Goal: Task Accomplishment & Management: Manage account settings

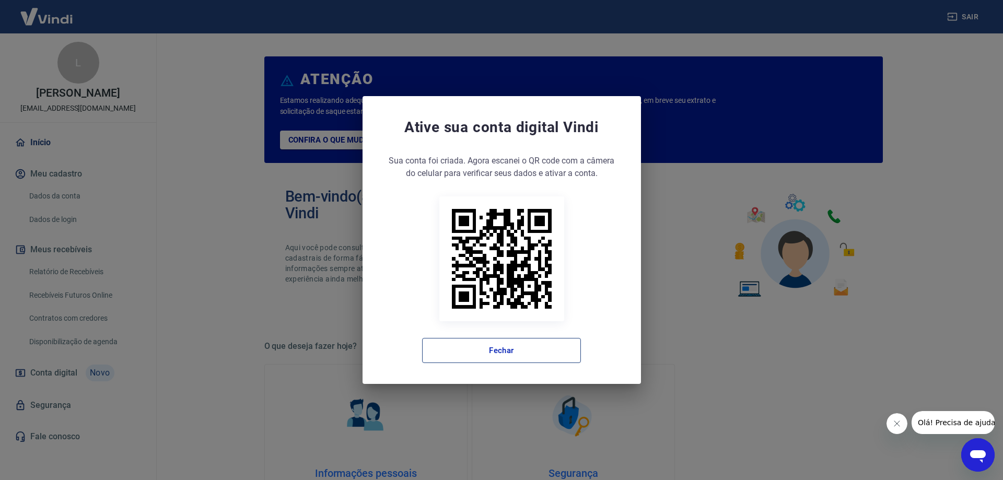
click at [514, 353] on button "Fechar" at bounding box center [501, 350] width 159 height 25
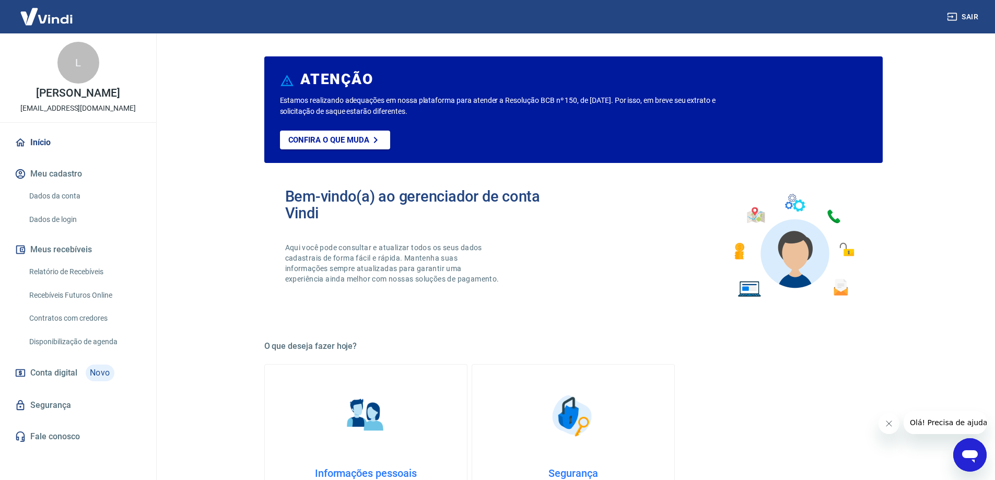
click at [49, 154] on link "Início" at bounding box center [78, 142] width 131 height 23
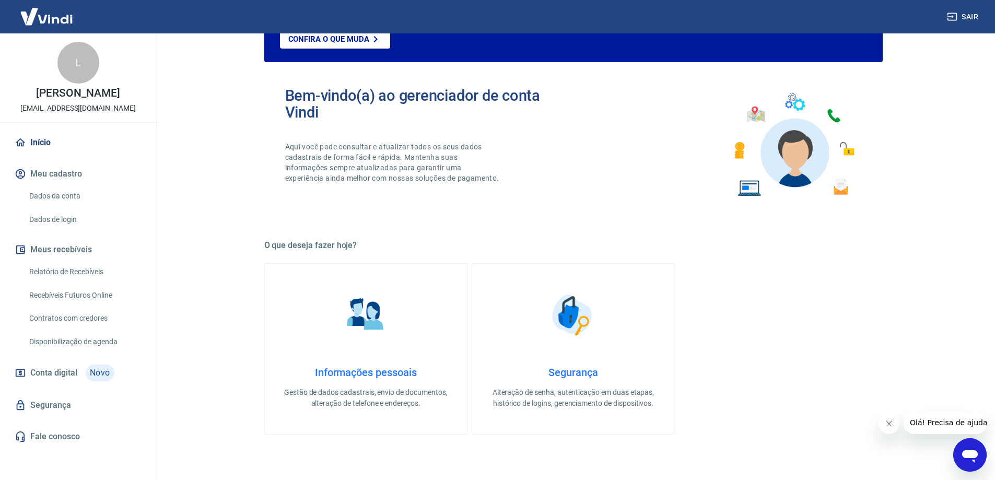
scroll to position [104, 0]
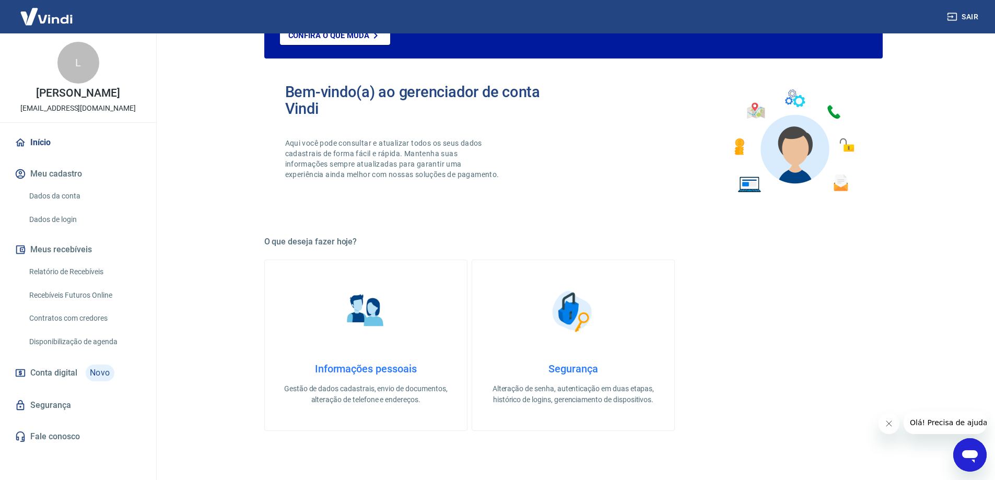
click at [88, 283] on link "Relatório de Recebíveis" at bounding box center [84, 271] width 119 height 21
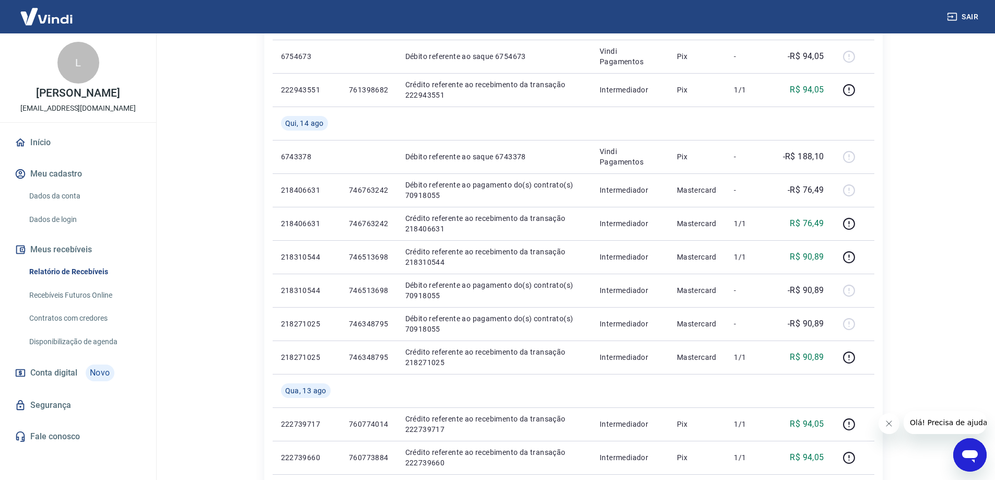
scroll to position [632, 0]
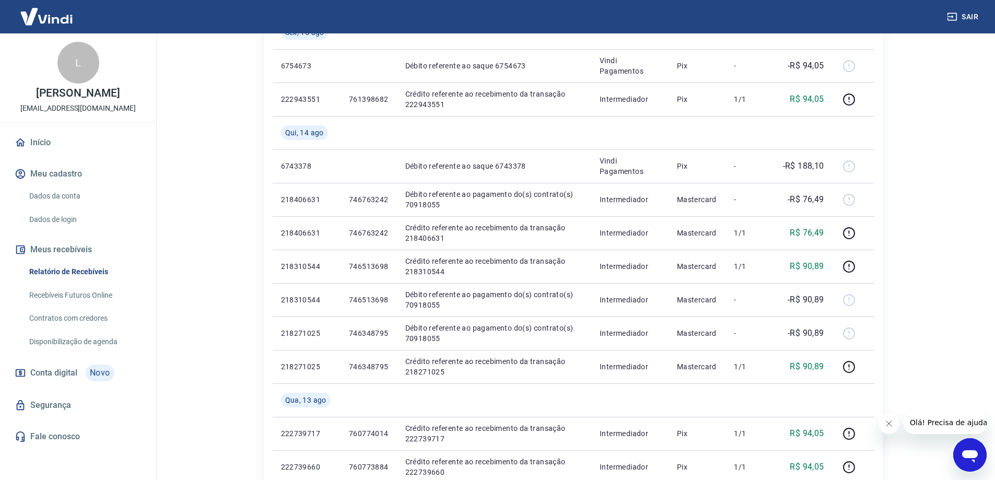
click at [65, 66] on div "L" at bounding box center [78, 63] width 42 height 42
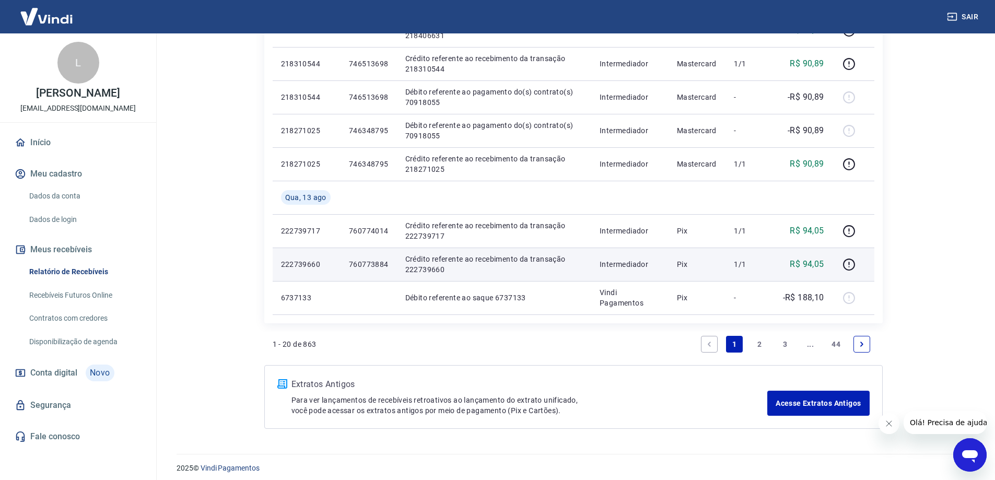
scroll to position [841, 0]
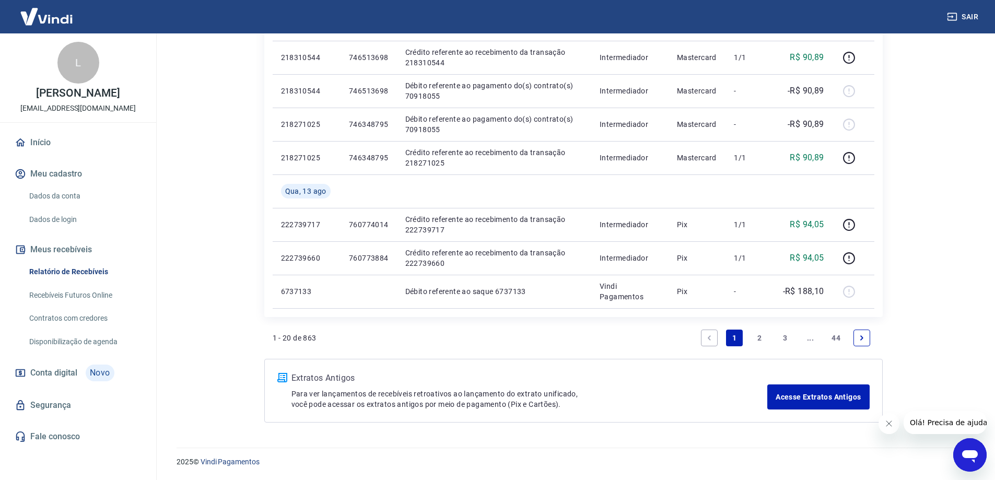
click at [759, 336] on link "2" at bounding box center [759, 338] width 17 height 17
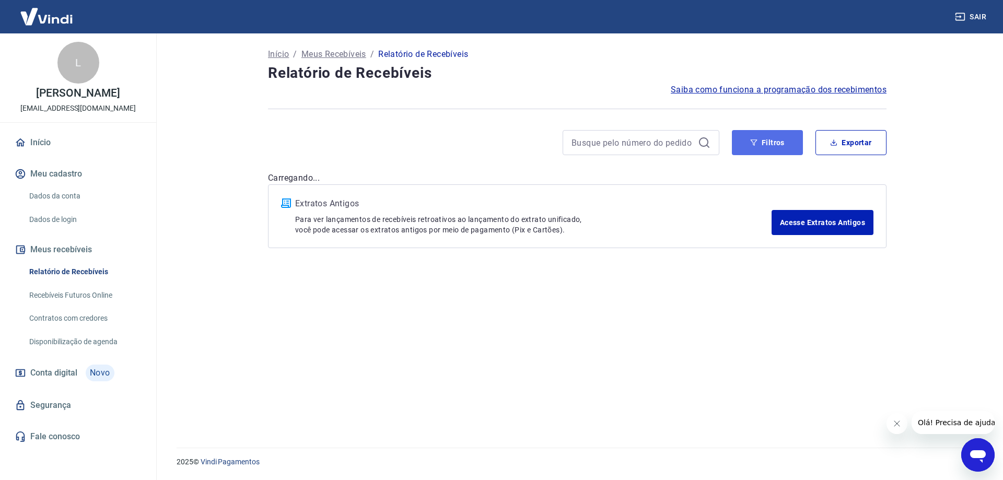
click at [748, 143] on button "Filtros" at bounding box center [767, 142] width 71 height 25
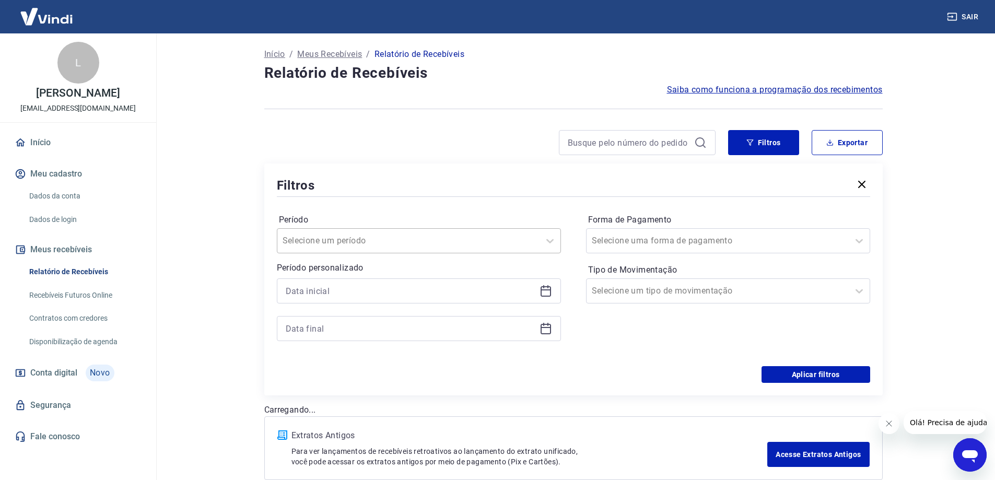
click at [332, 246] on input "Período" at bounding box center [335, 240] width 105 height 13
click at [333, 320] on div "Última semana" at bounding box center [419, 320] width 284 height 21
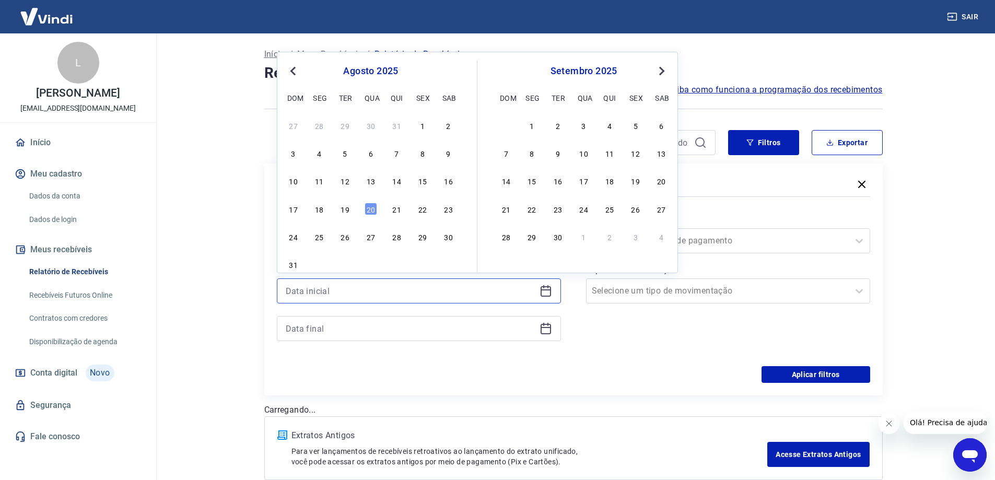
click at [400, 291] on input at bounding box center [411, 291] width 250 height 16
click at [422, 128] on div "1" at bounding box center [422, 125] width 13 height 13
type input "[DATE]"
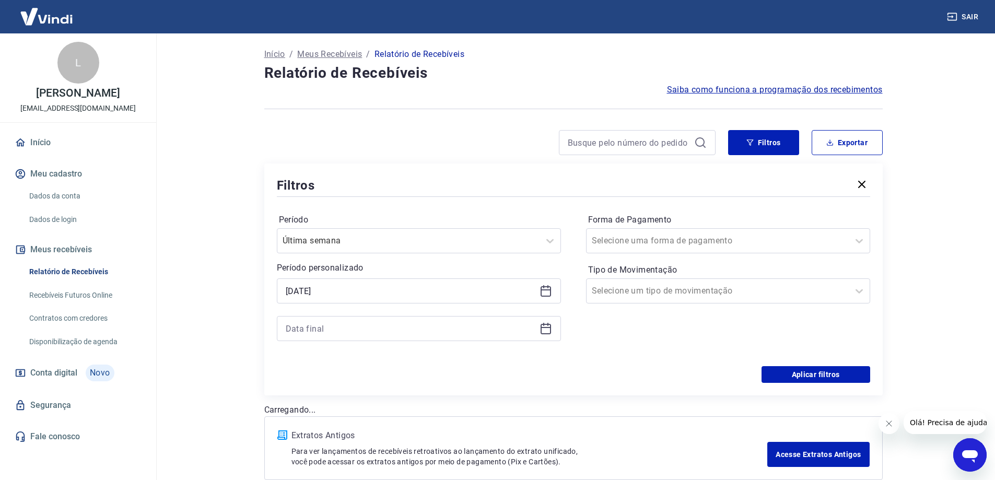
click at [540, 328] on icon at bounding box center [545, 328] width 13 height 13
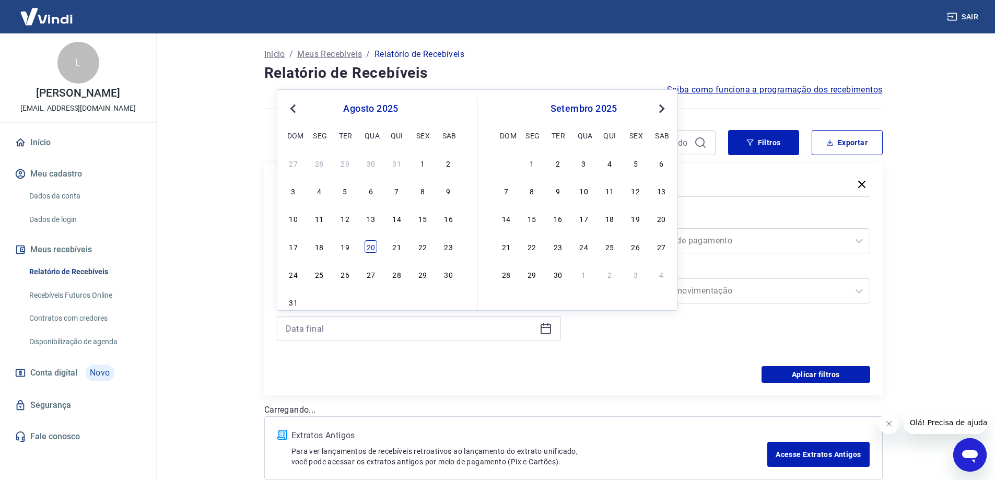
click at [377, 248] on div "20" at bounding box center [371, 246] width 13 height 13
type input "[DATE]"
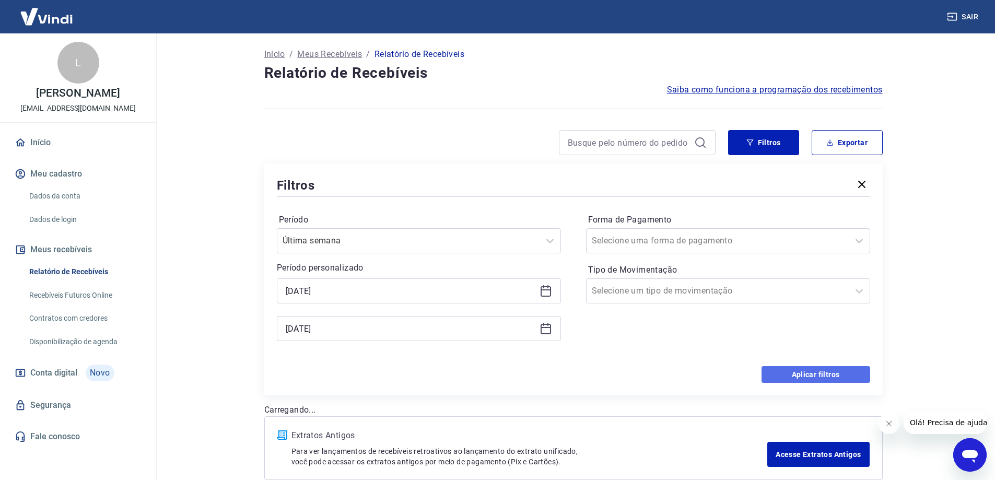
click at [821, 373] on button "Aplicar filtros" at bounding box center [815, 374] width 109 height 17
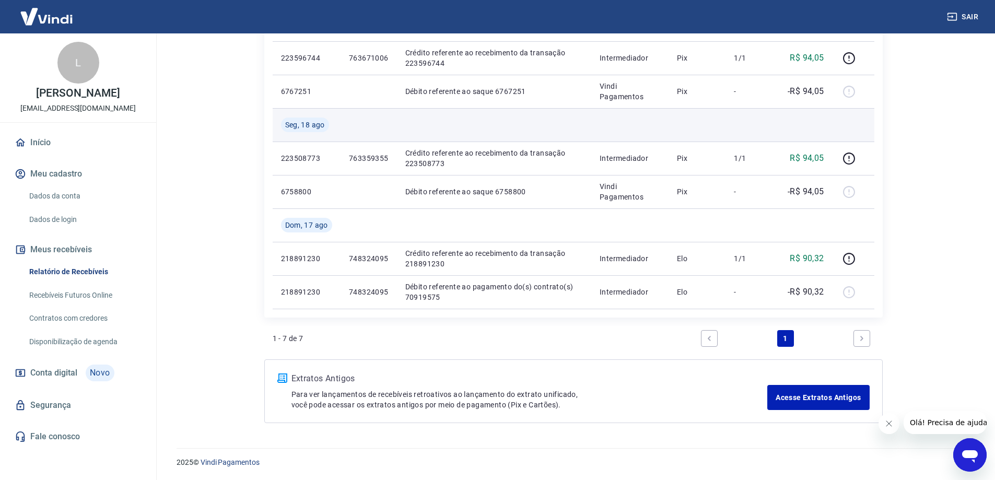
scroll to position [273, 0]
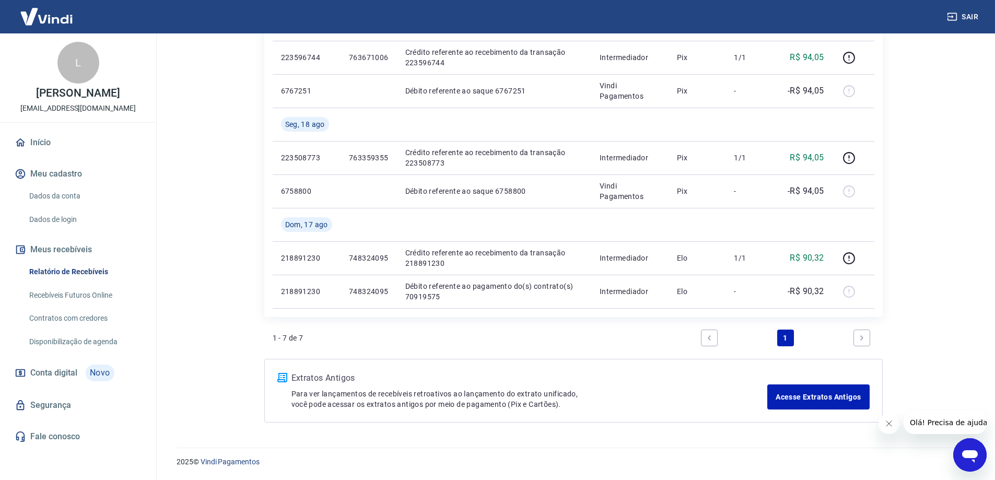
click at [856, 336] on link "Next page" at bounding box center [861, 338] width 17 height 17
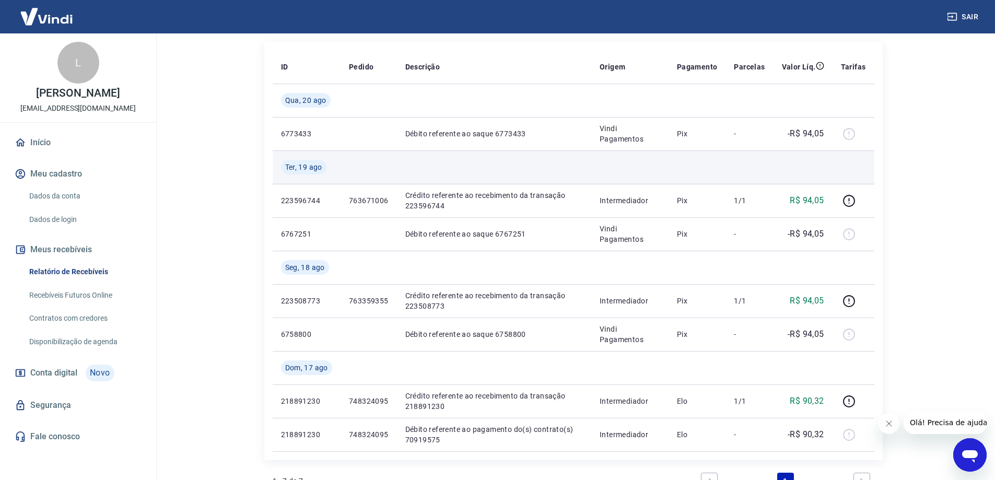
scroll to position [0, 0]
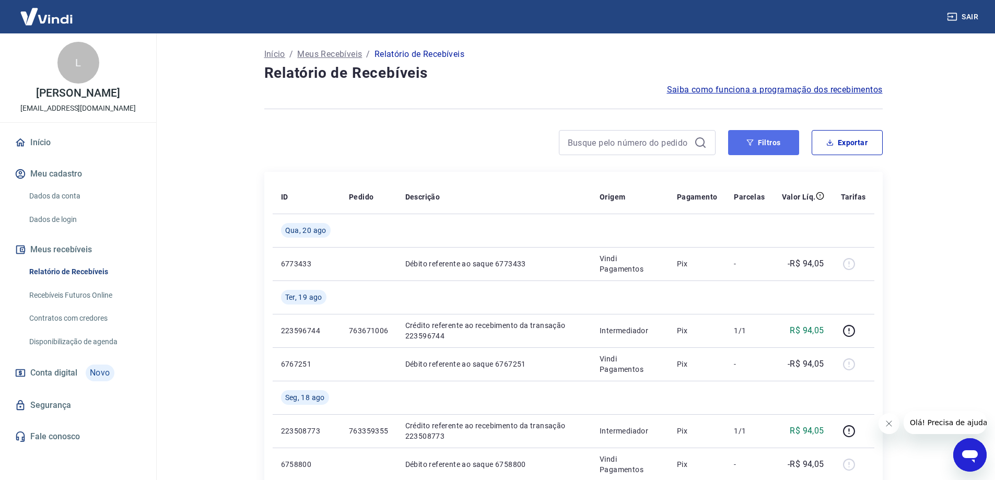
click at [780, 145] on button "Filtros" at bounding box center [763, 142] width 71 height 25
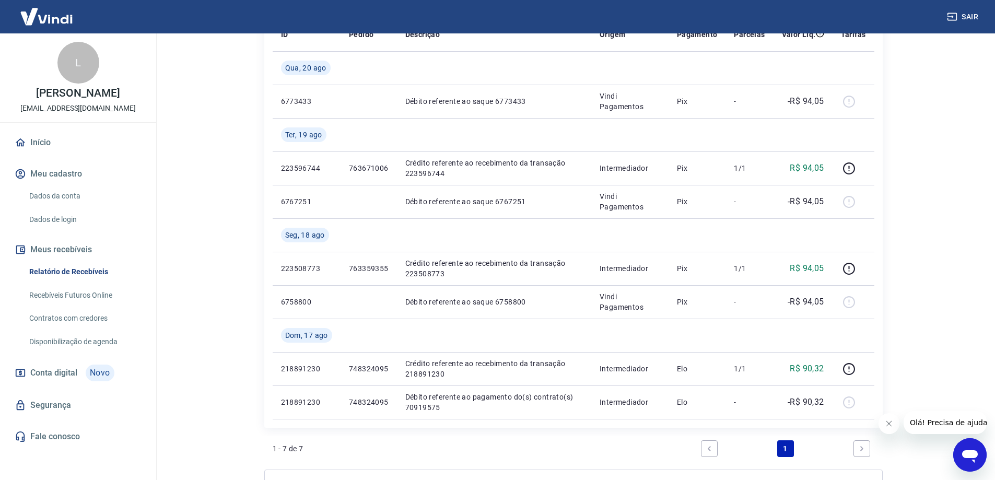
scroll to position [418, 0]
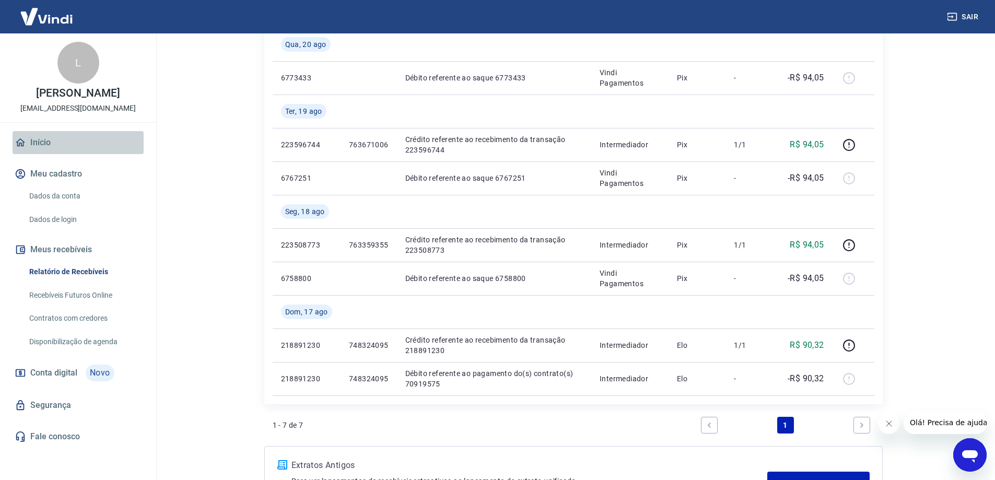
click at [31, 154] on link "Início" at bounding box center [78, 142] width 131 height 23
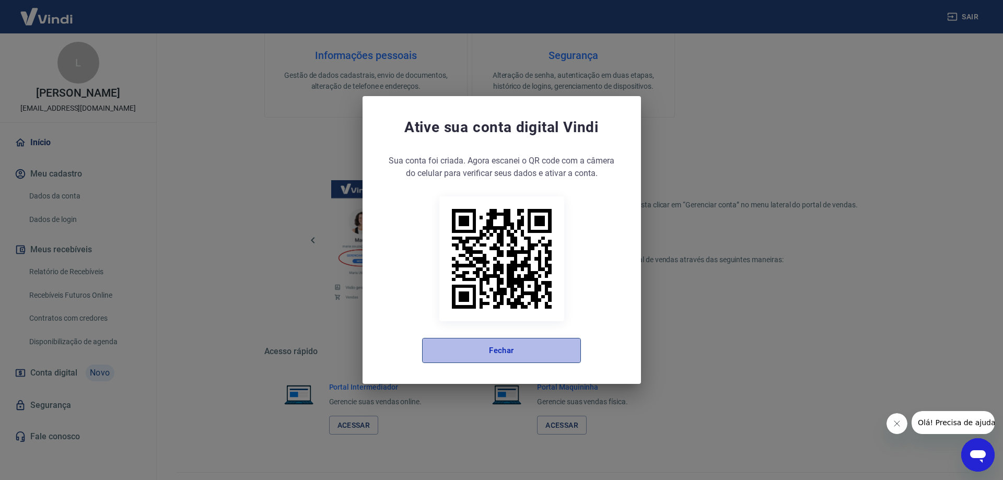
click at [532, 351] on button "Fechar" at bounding box center [501, 350] width 159 height 25
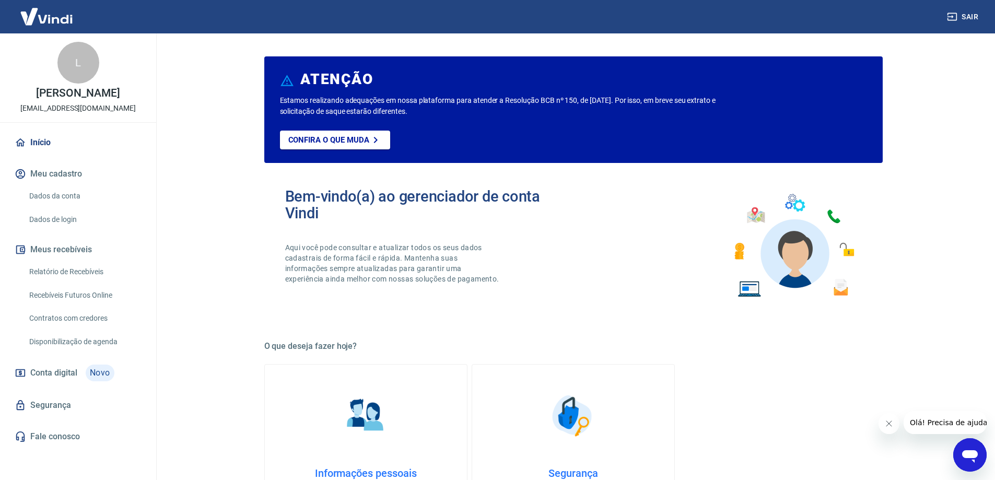
click at [103, 282] on link "Relatório de Recebíveis" at bounding box center [84, 271] width 119 height 21
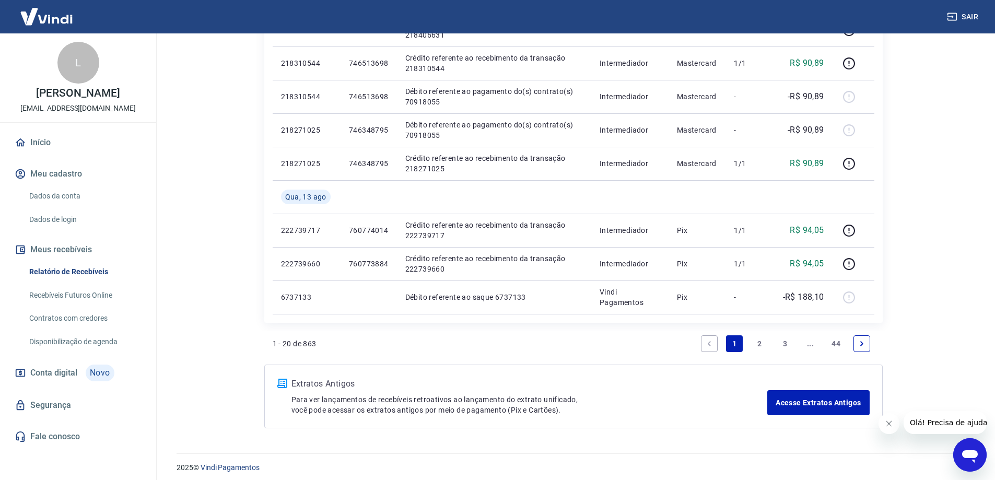
scroll to position [841, 0]
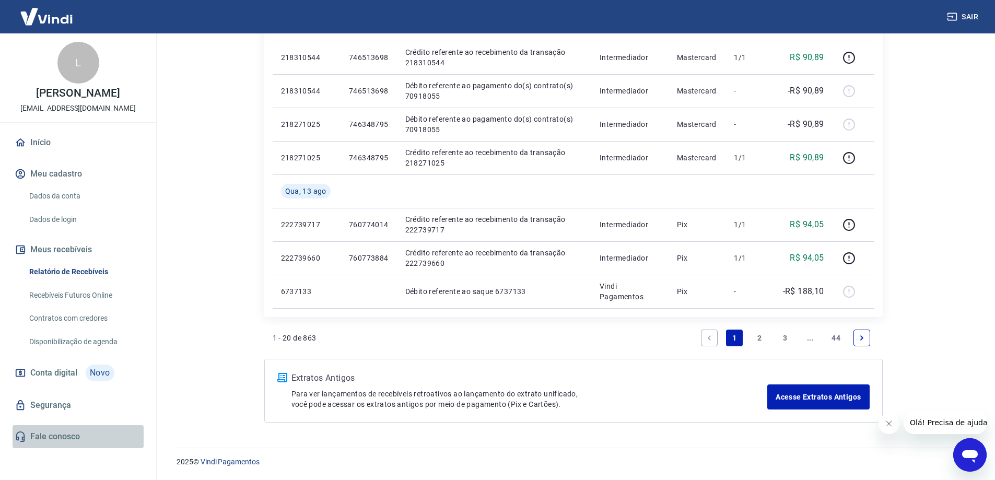
click at [57, 448] on link "Fale conosco" at bounding box center [78, 436] width 131 height 23
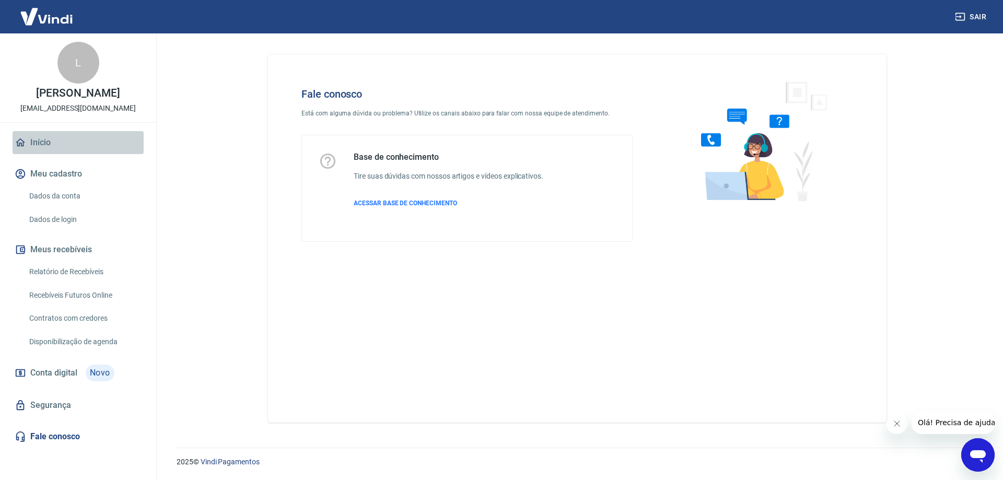
click at [26, 149] on link "Início" at bounding box center [78, 142] width 131 height 23
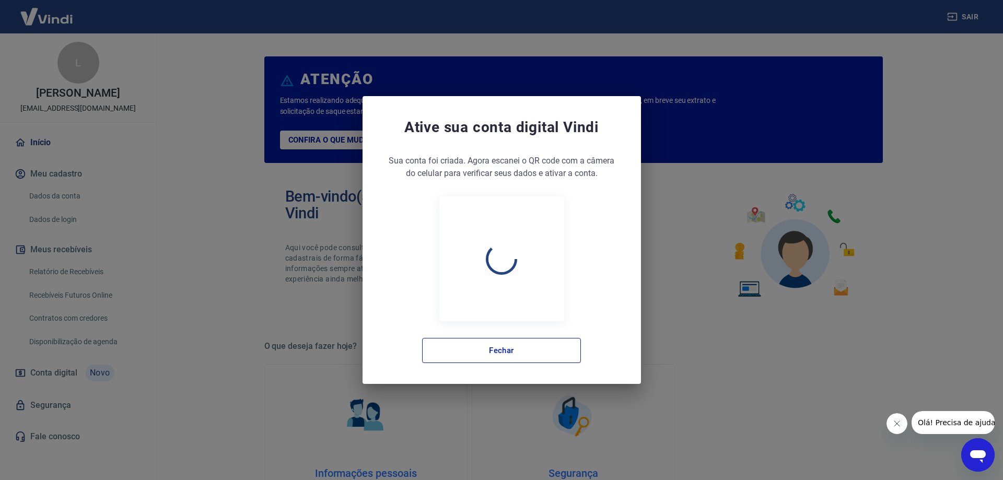
click at [72, 72] on div "Ative sua conta digital [PERSON_NAME] conta foi criada. Agora clique no botão a…" at bounding box center [501, 240] width 1003 height 480
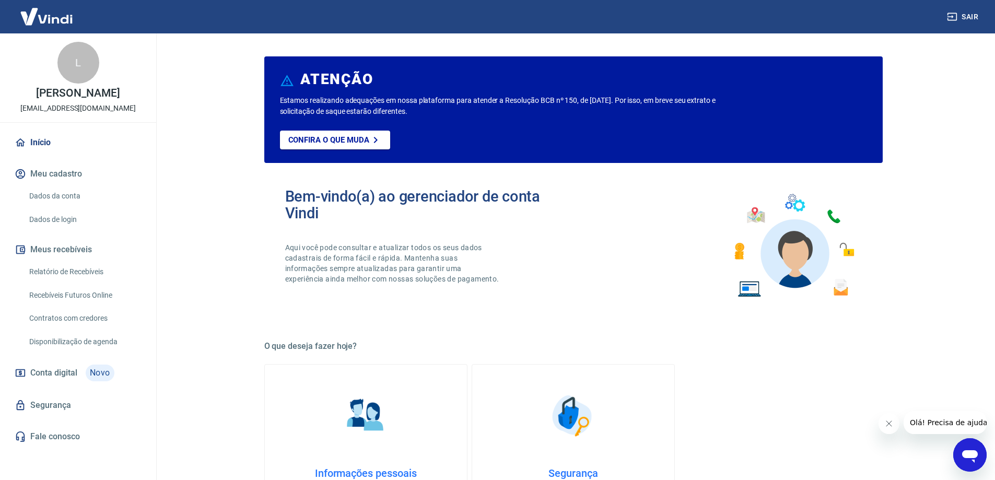
click at [68, 79] on div "L" at bounding box center [78, 63] width 42 height 42
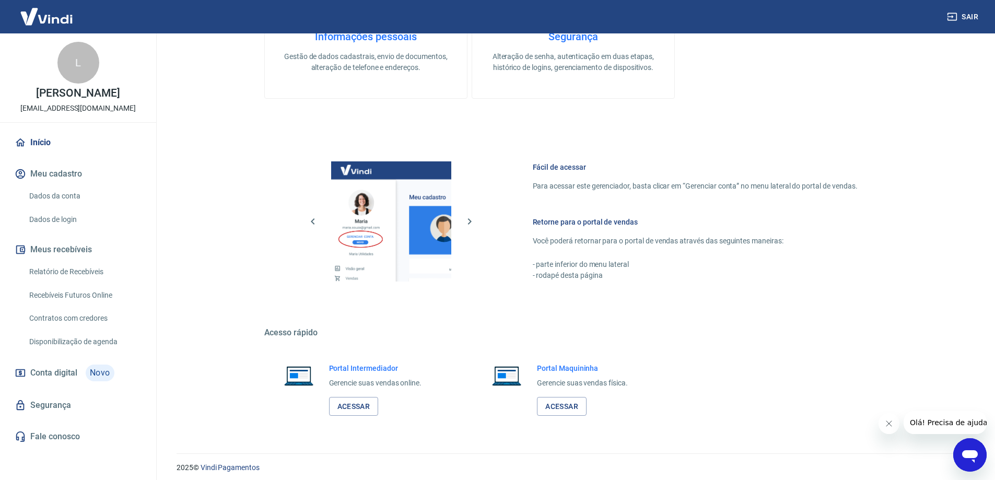
scroll to position [442, 0]
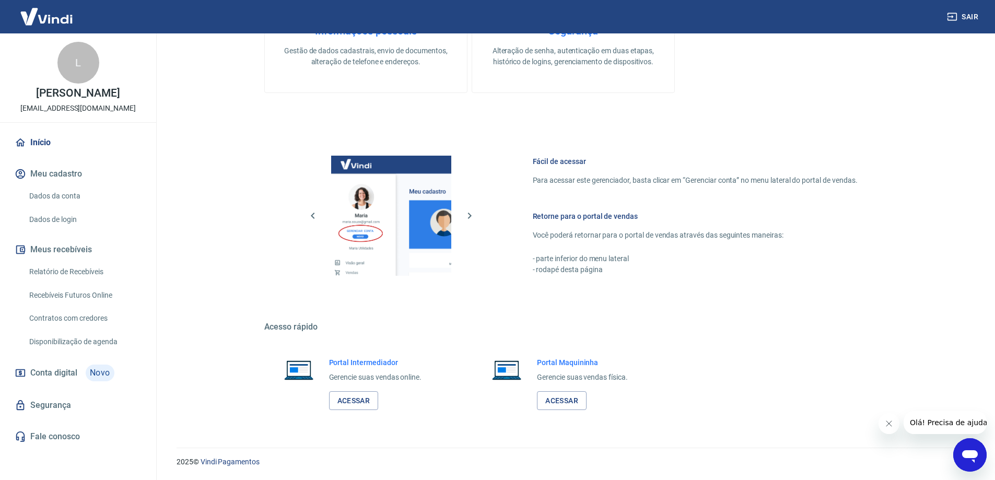
click at [973, 454] on icon "Abrir janela de mensagens" at bounding box center [970, 456] width 16 height 13
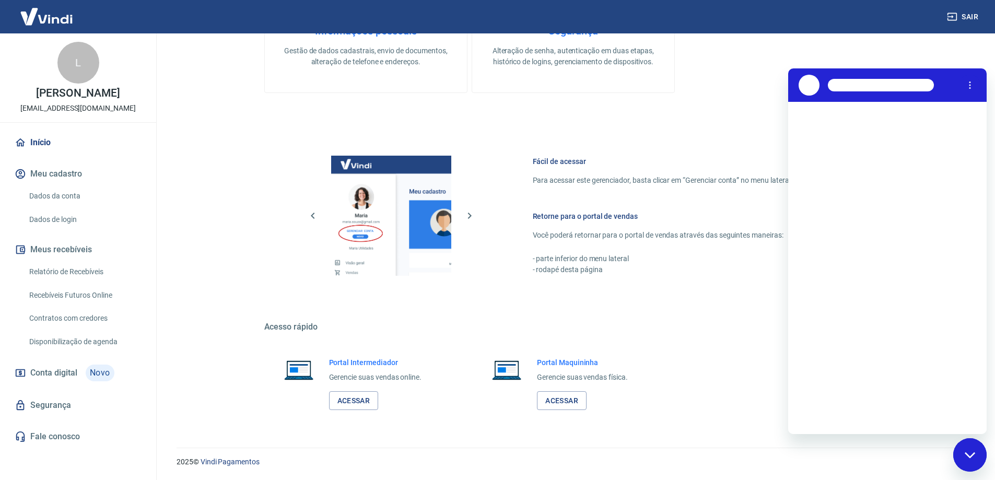
scroll to position [0, 0]
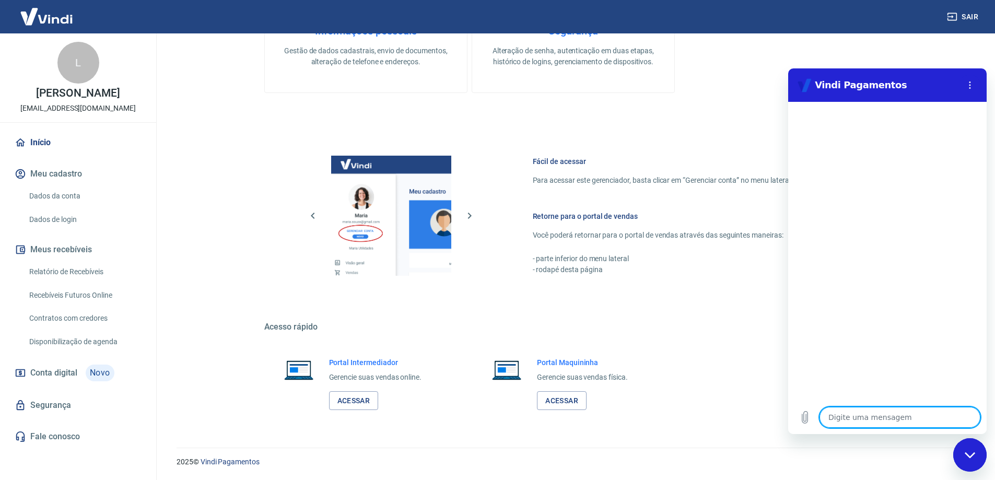
click at [848, 421] on textarea at bounding box center [899, 417] width 161 height 21
type textarea "e"
type textarea "x"
type textarea "es"
type textarea "x"
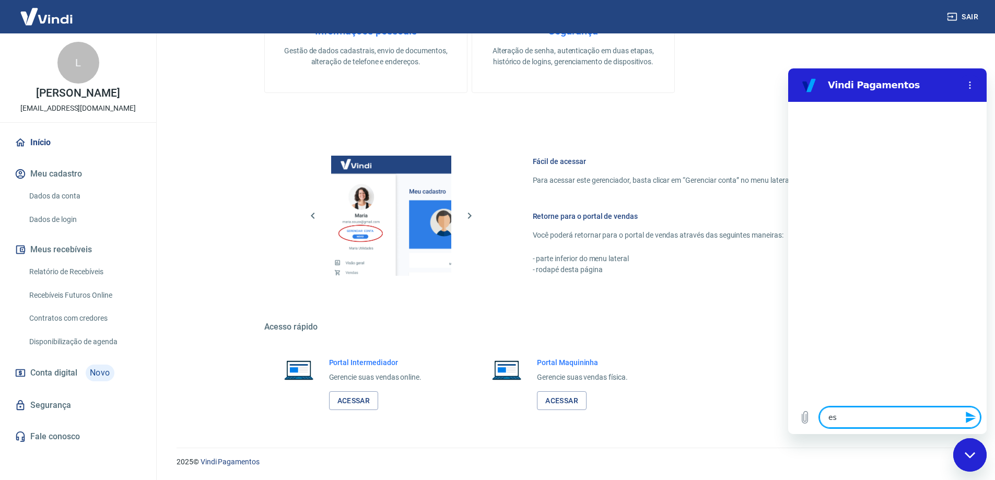
type textarea "est"
type textarea "x"
type textarea "esto"
type textarea "x"
type textarea "estor"
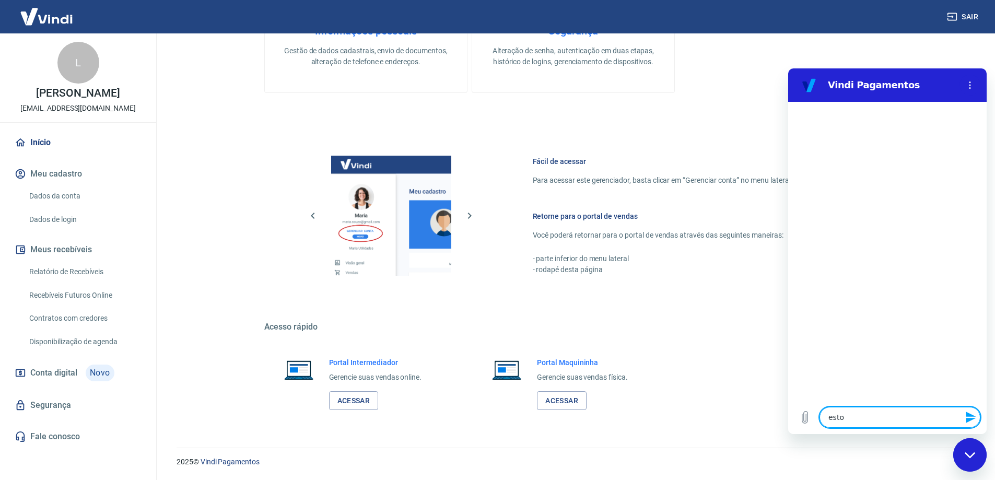
type textarea "x"
type textarea "estorn"
type textarea "x"
type textarea "estorno"
type textarea "x"
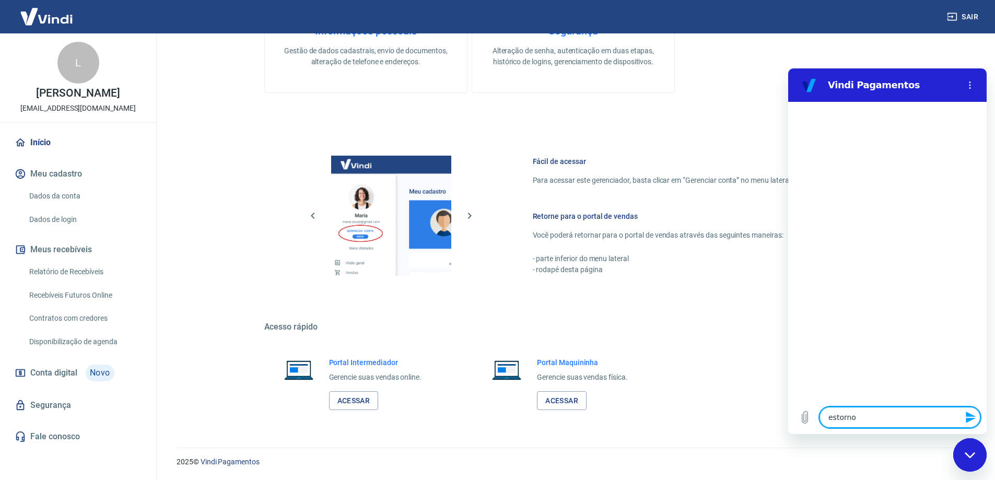
type textarea "estorno"
type textarea "x"
type textarea "estorno d"
type textarea "x"
type textarea "estorno de"
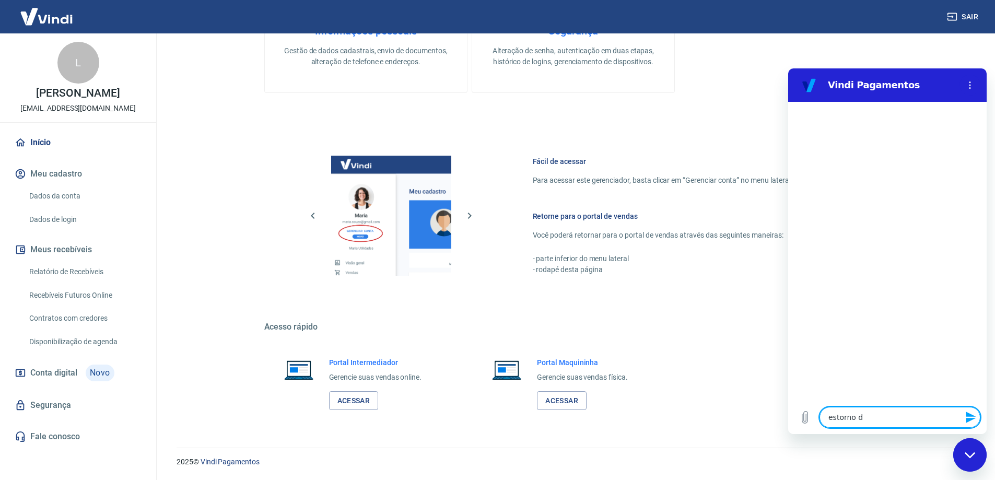
type textarea "x"
type textarea "estorno de"
type textarea "x"
type textarea "estorno de c"
type textarea "x"
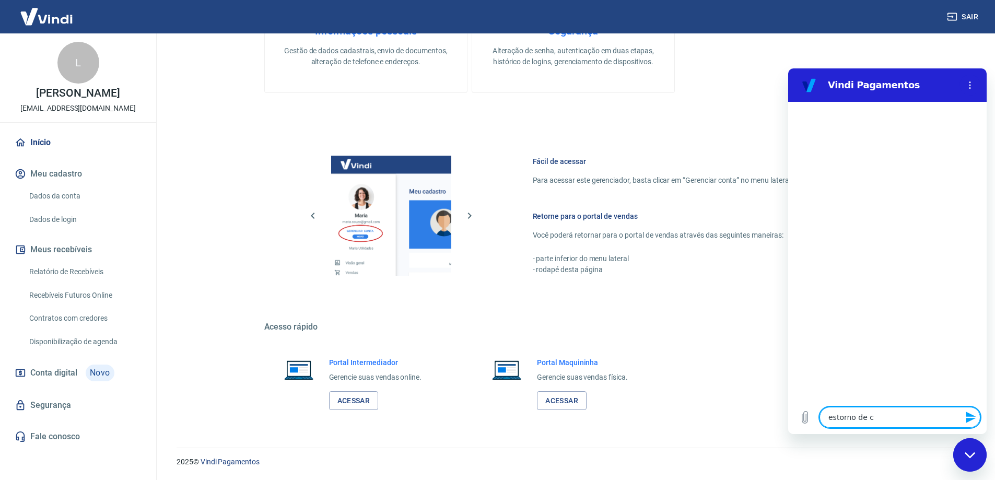
type textarea "estorno de ca"
type textarea "x"
type textarea "estorno de car"
type textarea "x"
type textarea "estorno de cart"
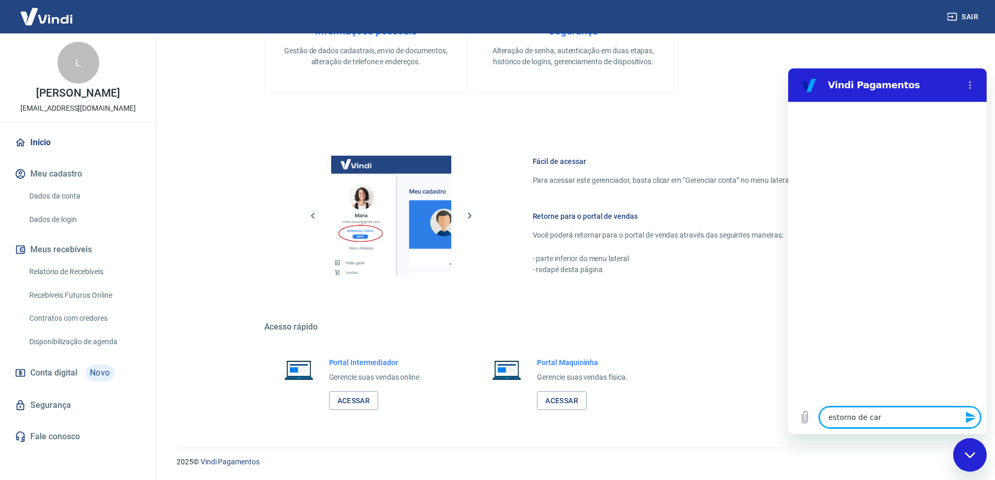
type textarea "x"
type textarea "estorno de cartã"
type textarea "x"
type textarea "estorno de cartão"
type textarea "x"
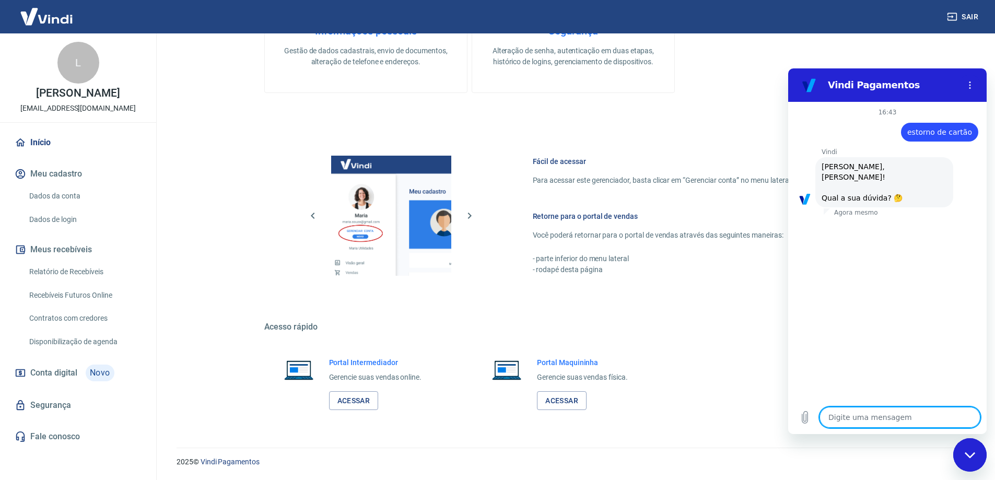
scroll to position [25, 0]
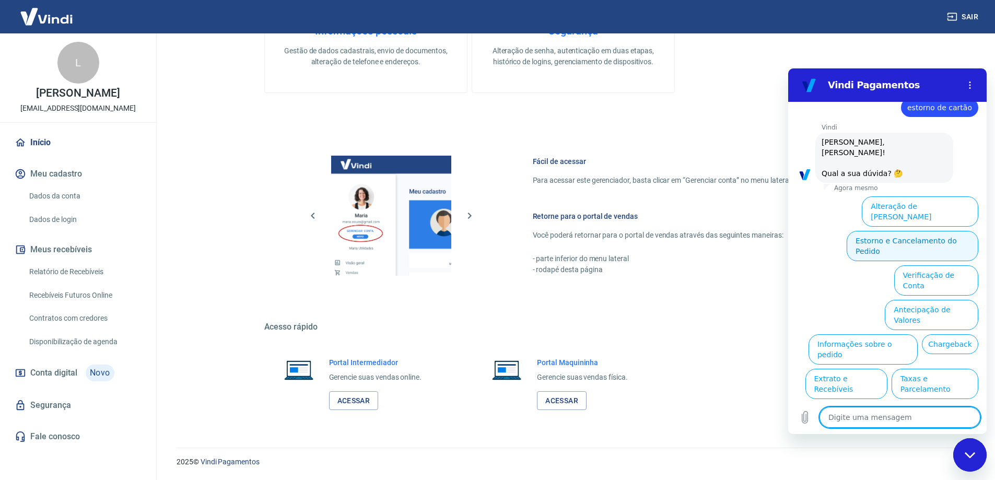
click at [910, 231] on button "Estorno e Cancelamento do Pedido" at bounding box center [913, 246] width 132 height 30
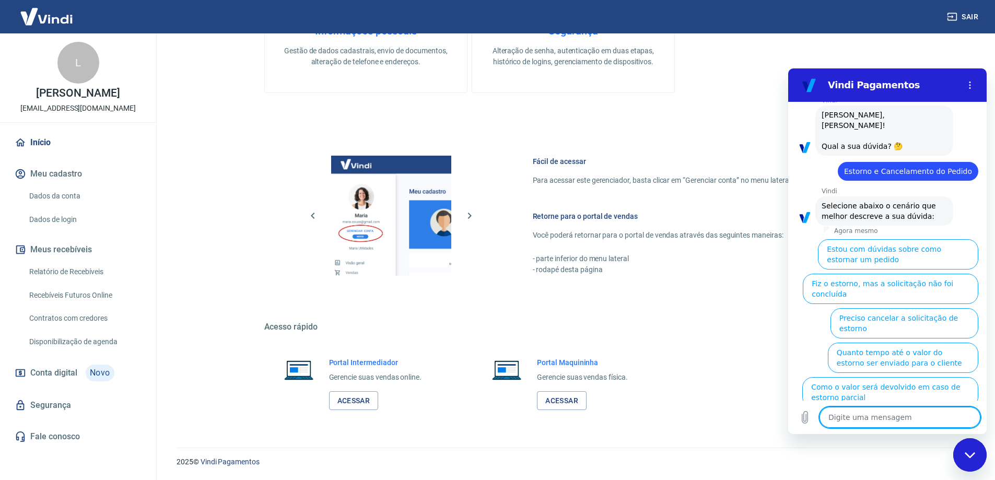
scroll to position [54, 0]
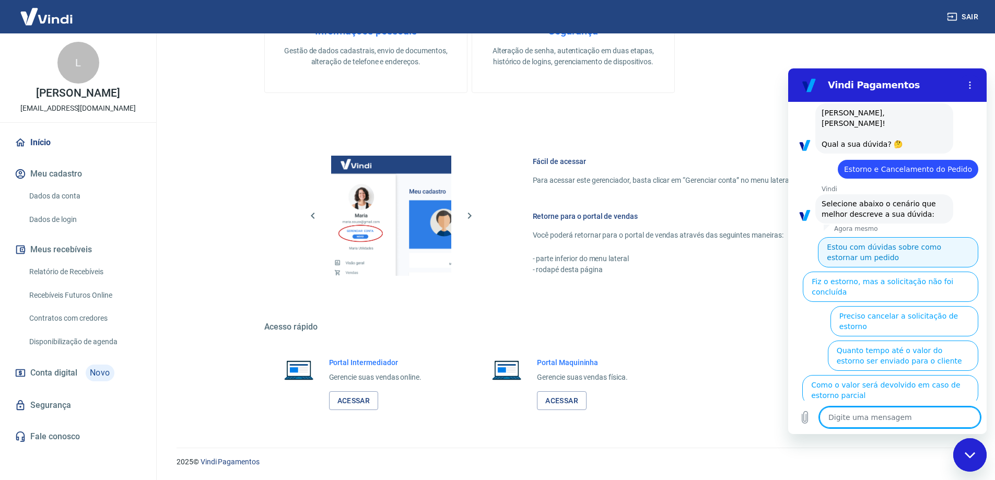
click at [887, 242] on button "Estou com dúvidas sobre como estornar um pedido" at bounding box center [898, 252] width 160 height 30
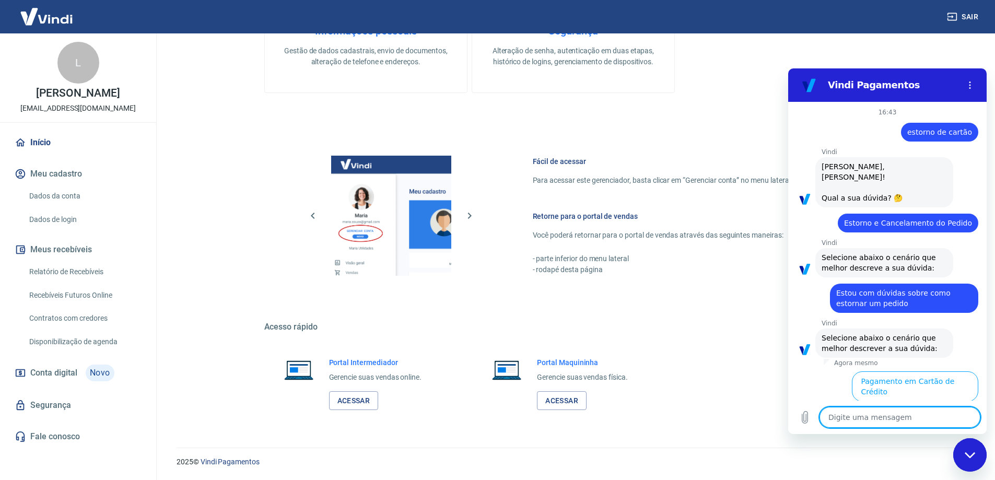
scroll to position [31, 0]
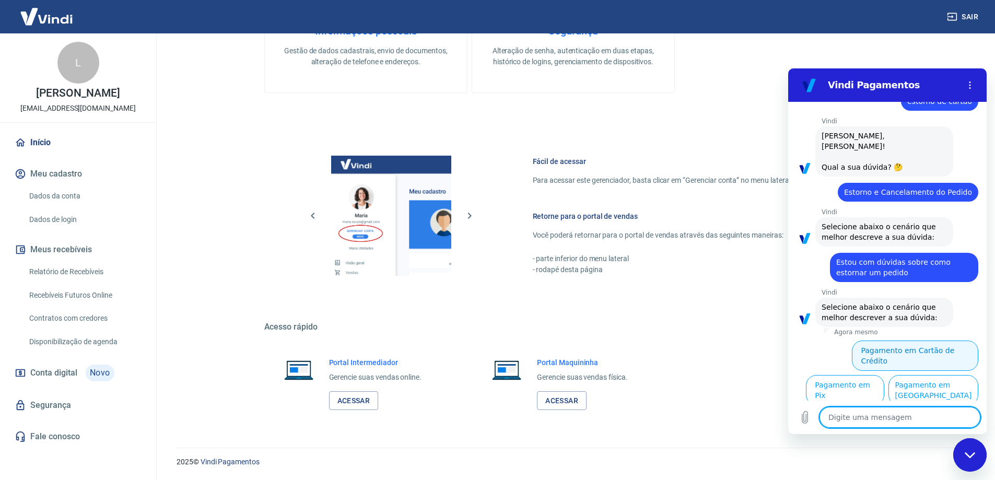
click at [947, 340] on button "Pagamento em Cartão de Crédito" at bounding box center [915, 355] width 126 height 30
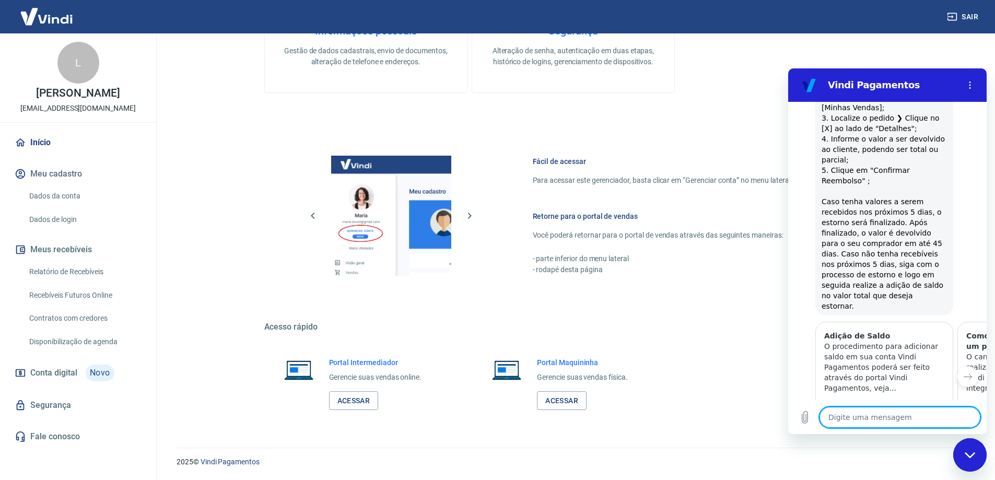
type textarea "x"
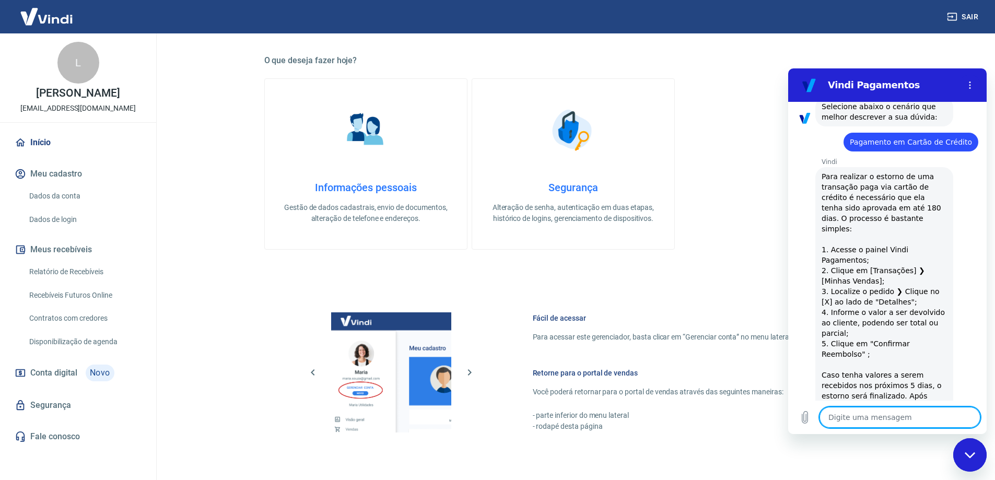
scroll to position [338, 0]
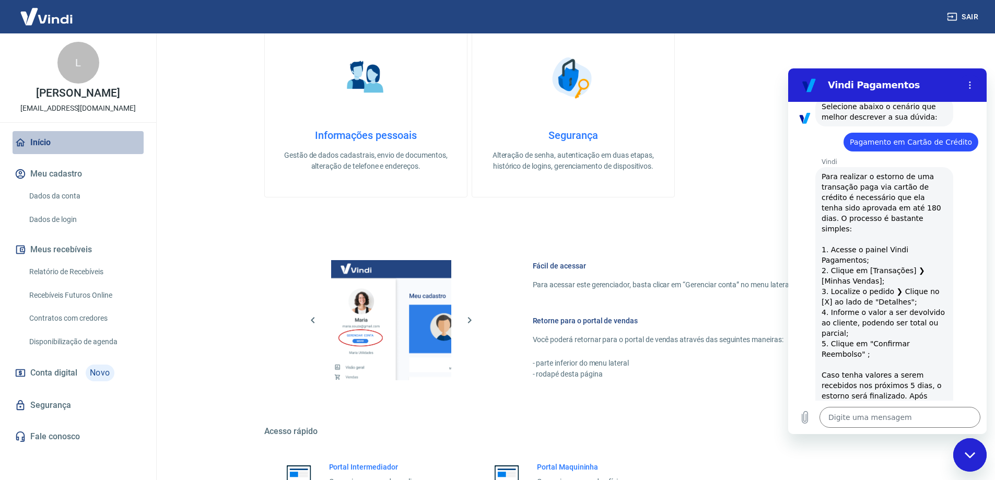
click at [39, 147] on link "Início" at bounding box center [78, 142] width 131 height 23
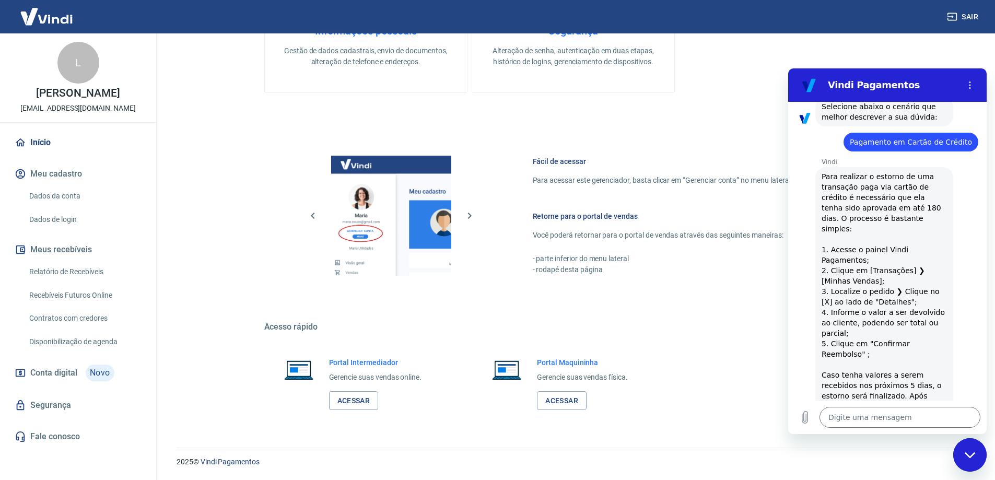
click at [102, 280] on link "Relatório de Recebíveis" at bounding box center [84, 271] width 119 height 21
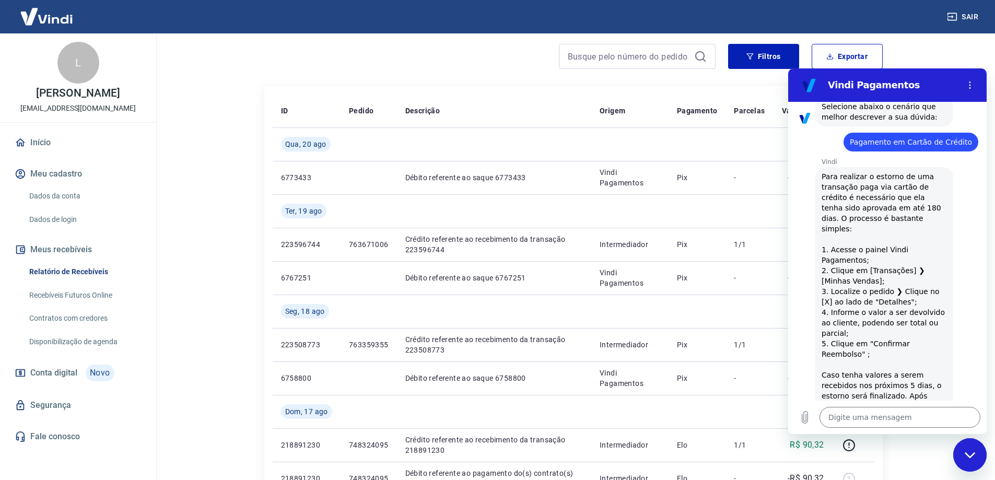
scroll to position [104, 0]
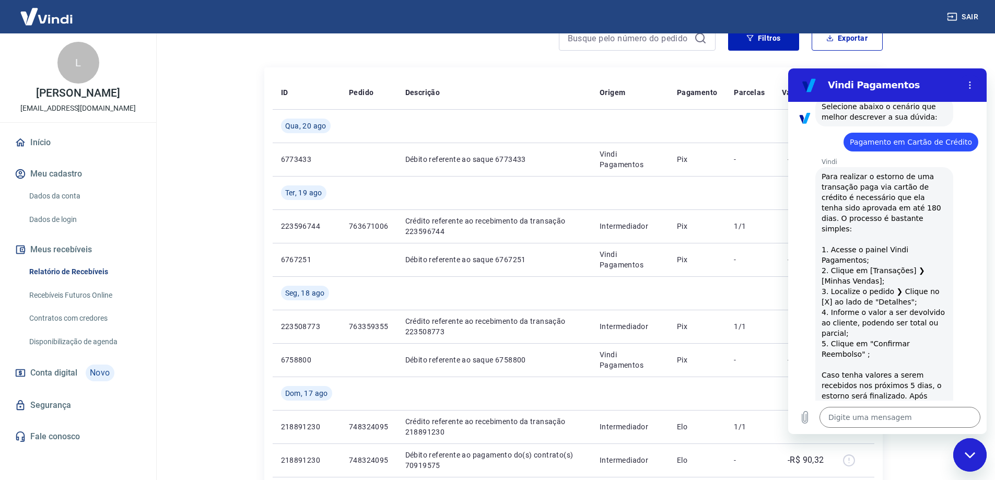
click at [30, 261] on button "Meus recebíveis" at bounding box center [78, 249] width 131 height 23
click at [72, 261] on button "Meus recebíveis" at bounding box center [78, 249] width 131 height 23
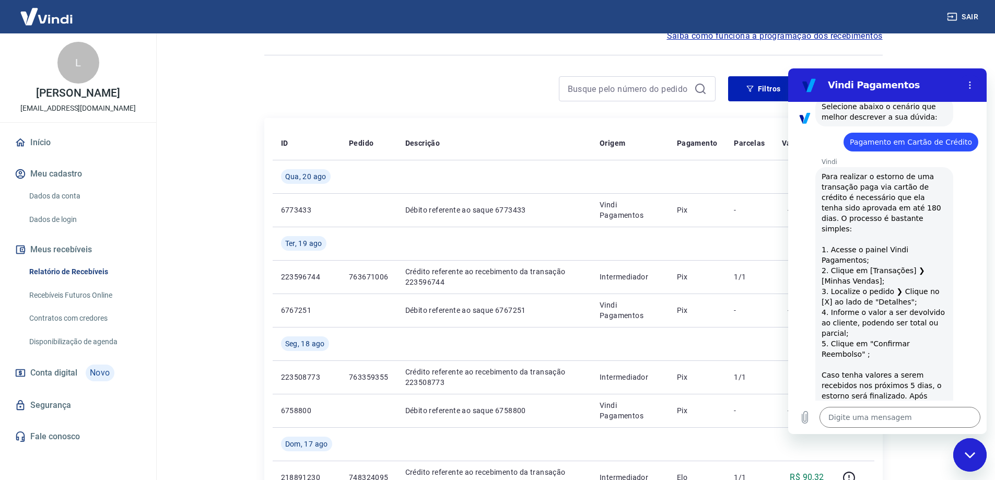
scroll to position [0, 0]
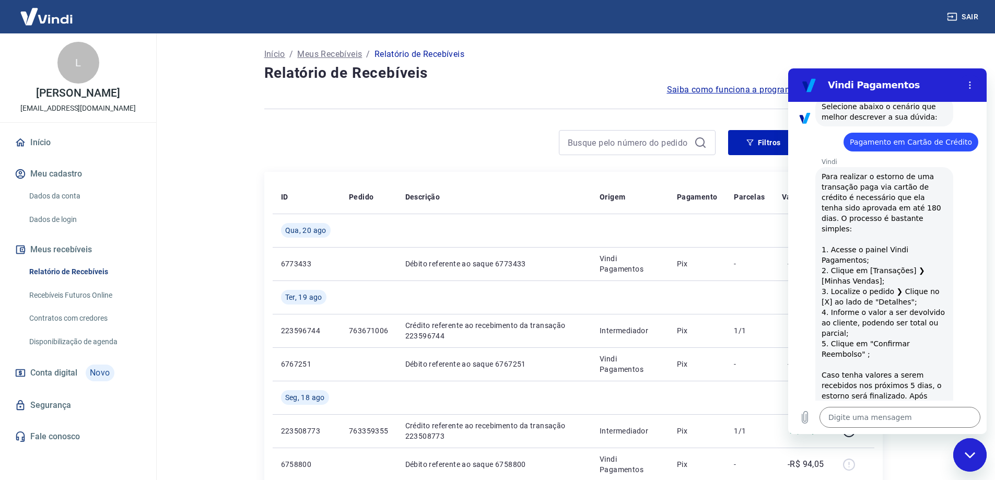
drag, startPoint x: 53, startPoint y: 181, endPoint x: 72, endPoint y: 181, distance: 19.3
click at [53, 181] on button "Meu cadastro" at bounding box center [78, 173] width 131 height 23
click at [44, 260] on button "Meus recebíveis" at bounding box center [78, 249] width 131 height 23
click at [45, 144] on link "Início" at bounding box center [78, 142] width 131 height 23
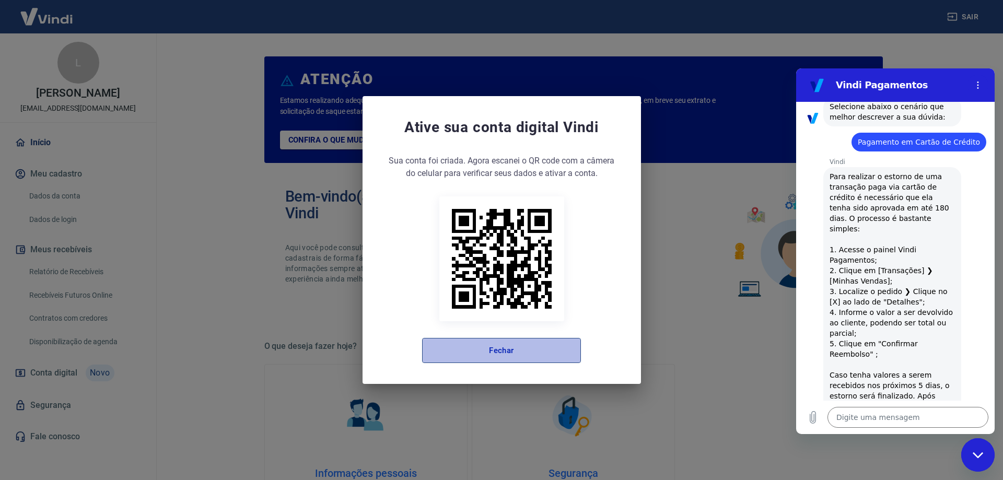
click at [535, 347] on button "Fechar" at bounding box center [501, 350] width 159 height 25
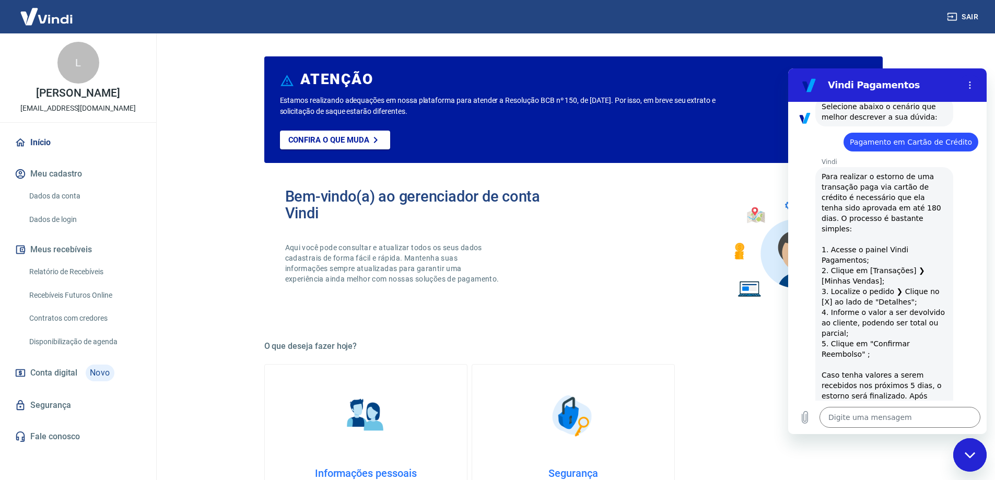
click at [627, 231] on div "Bem-vindo(a) ao gerenciador de conta Vindi Aqui você pode consultar e atualizar…" at bounding box center [573, 245] width 618 height 149
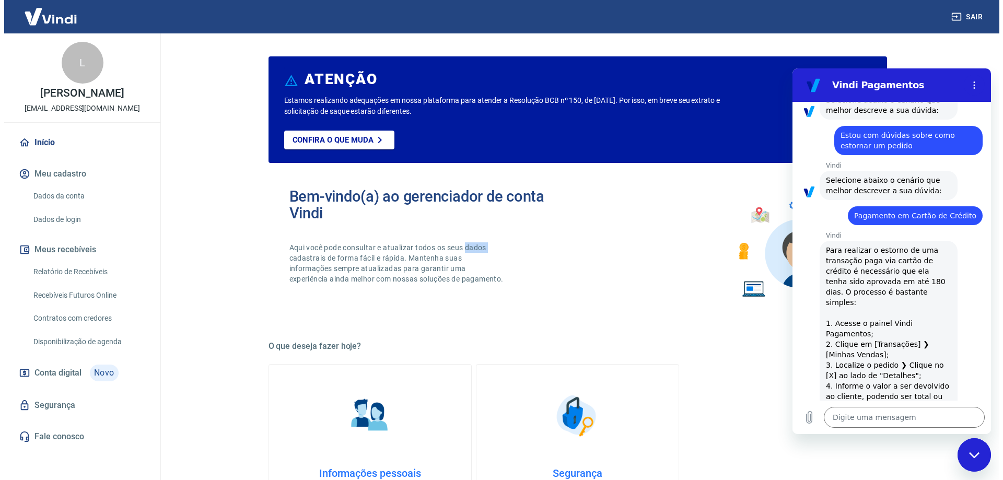
scroll to position [179, 0]
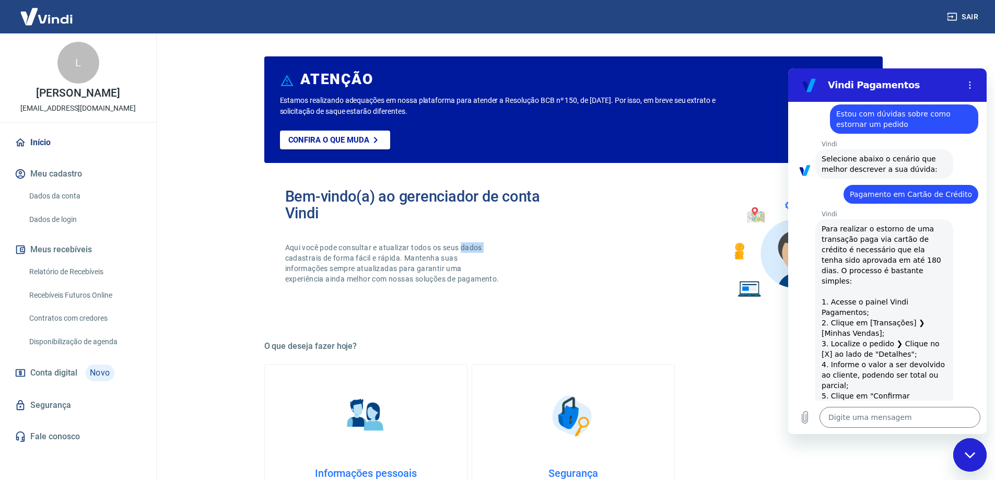
click at [80, 60] on div "L" at bounding box center [78, 63] width 42 height 42
click at [56, 12] on img at bounding box center [47, 17] width 68 height 32
click at [33, 13] on img at bounding box center [47, 17] width 68 height 32
click at [57, 10] on img at bounding box center [47, 17] width 68 height 32
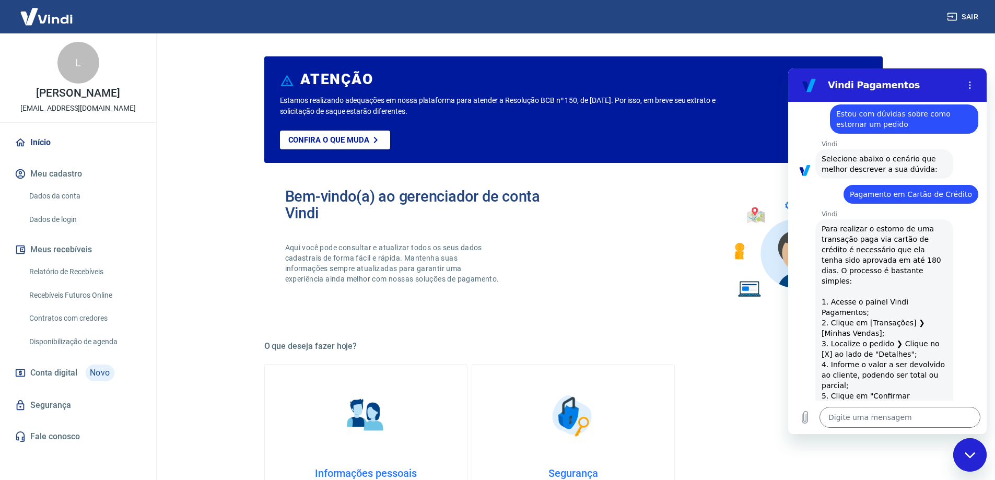
click at [88, 82] on div "L [PERSON_NAME] [EMAIL_ADDRESS][DOMAIN_NAME]" at bounding box center [78, 77] width 156 height 89
click at [85, 99] on p "[PERSON_NAME]" at bounding box center [78, 93] width 84 height 11
click at [96, 185] on button "Meu cadastro" at bounding box center [78, 173] width 131 height 23
click at [71, 207] on link "Dados da conta" at bounding box center [84, 195] width 119 height 21
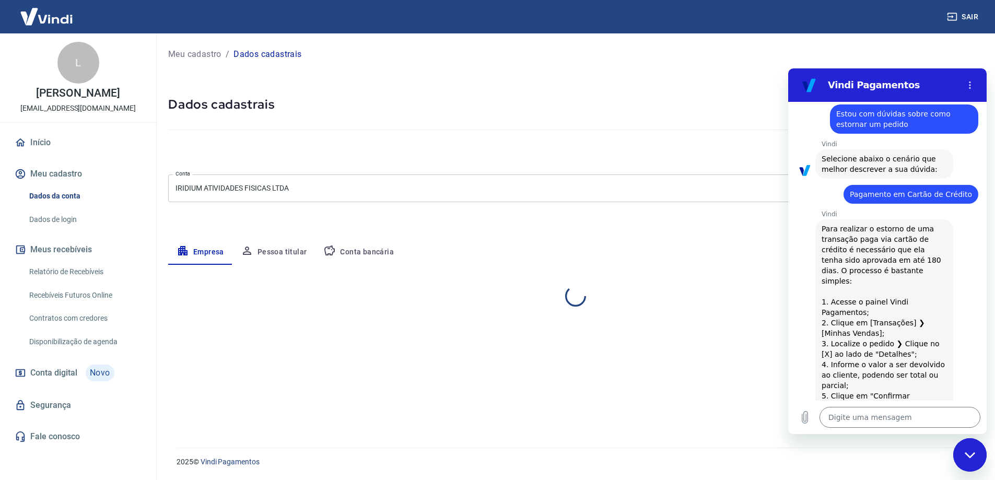
select select "BA"
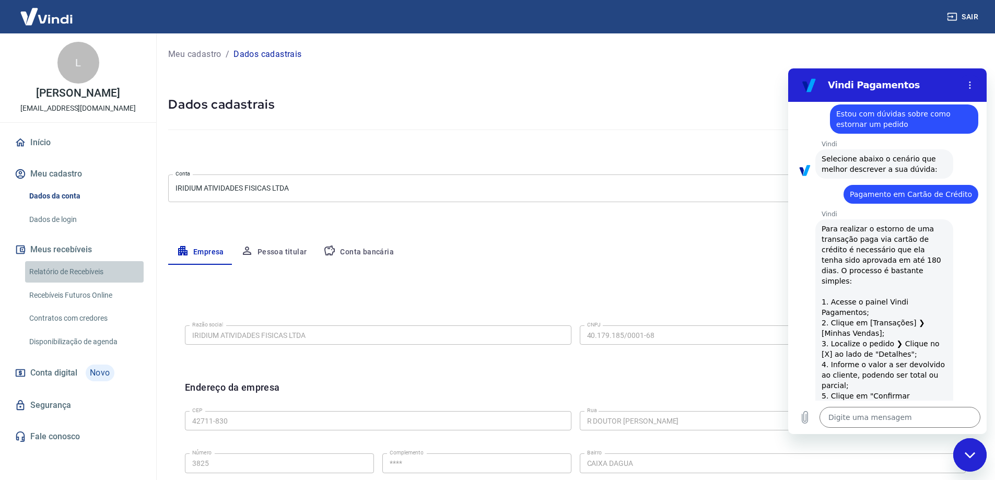
click at [71, 278] on link "Relatório de Recebíveis" at bounding box center [84, 271] width 119 height 21
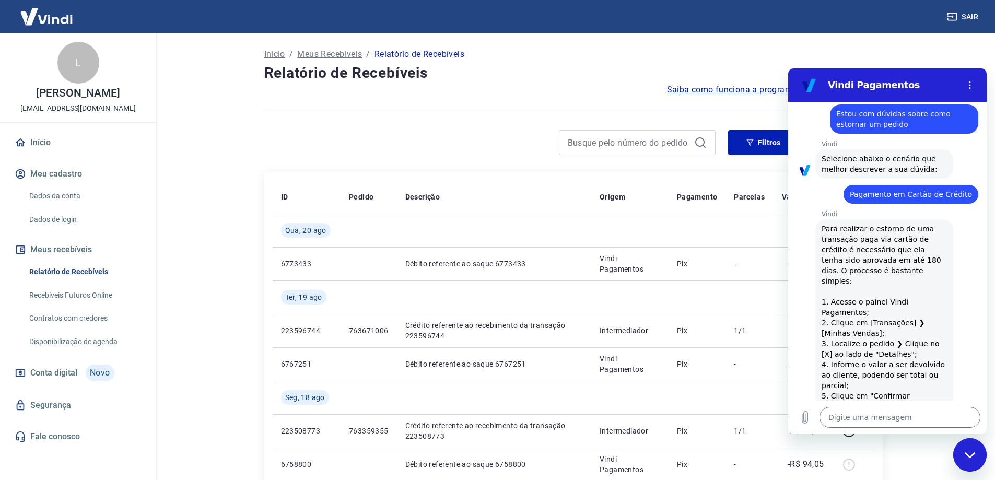
click at [923, 78] on div "Vindi Pagamentos" at bounding box center [874, 85] width 161 height 21
click at [960, 463] on div "Fechar janela de mensagens" at bounding box center [969, 454] width 31 height 31
type textarea "x"
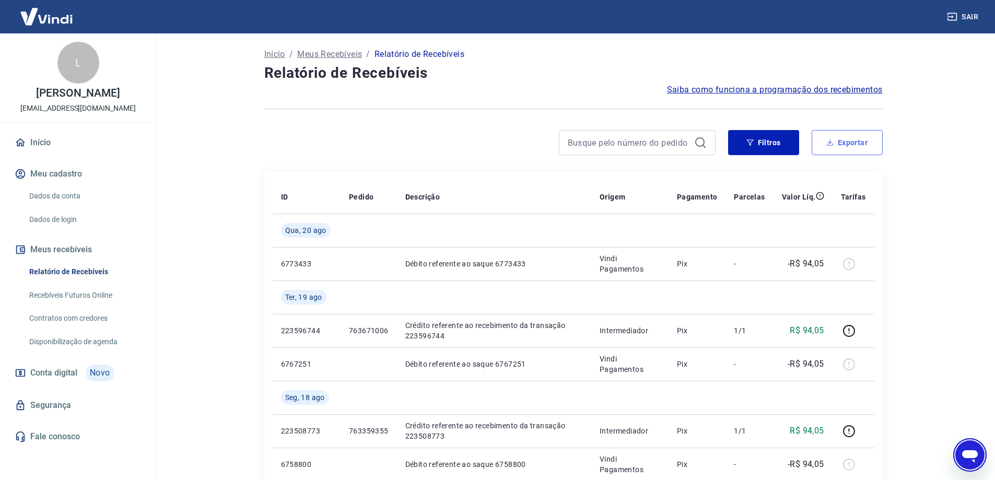
click at [841, 138] on button "Exportar" at bounding box center [847, 142] width 71 height 25
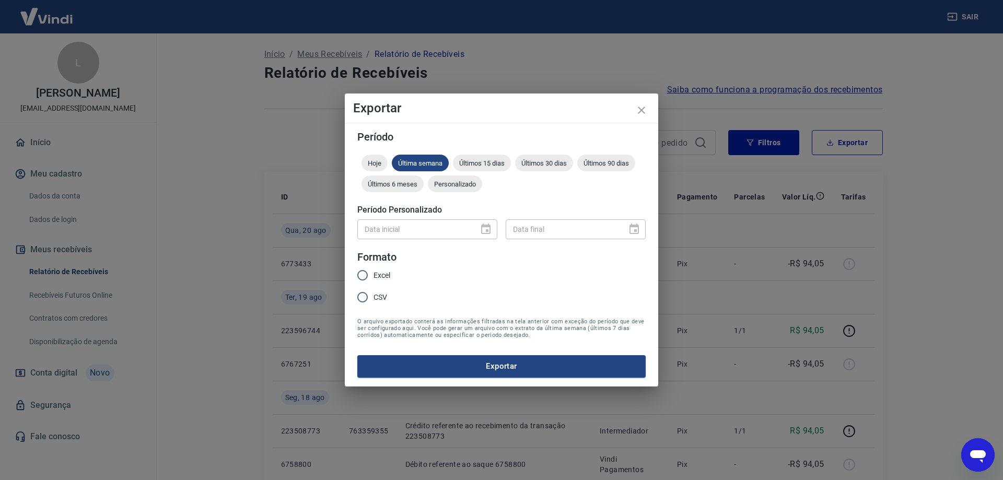
click at [223, 135] on div "Exportar Período Hoje Última semana Últimos 15 dias Últimos 30 dias Últimos 90 …" at bounding box center [501, 240] width 1003 height 480
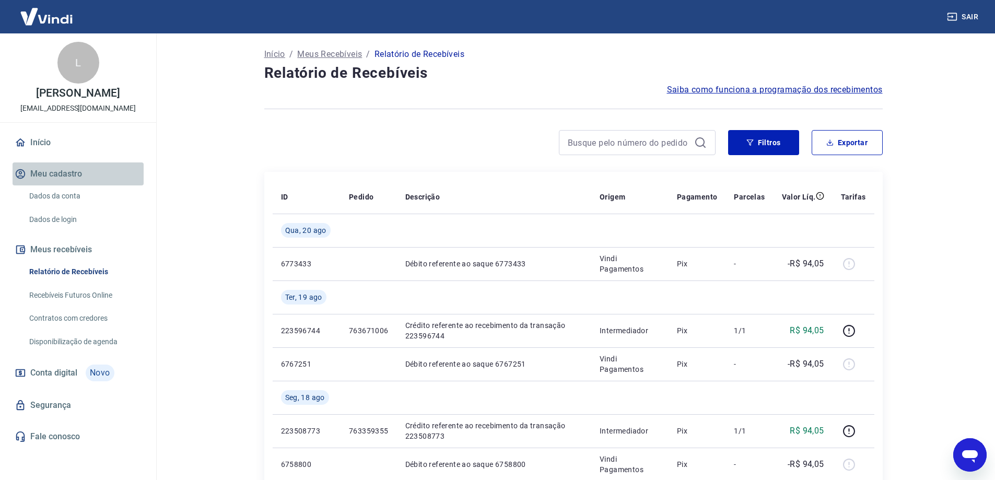
click at [64, 185] on button "Meu cadastro" at bounding box center [78, 173] width 131 height 23
click at [34, 154] on link "Início" at bounding box center [78, 142] width 131 height 23
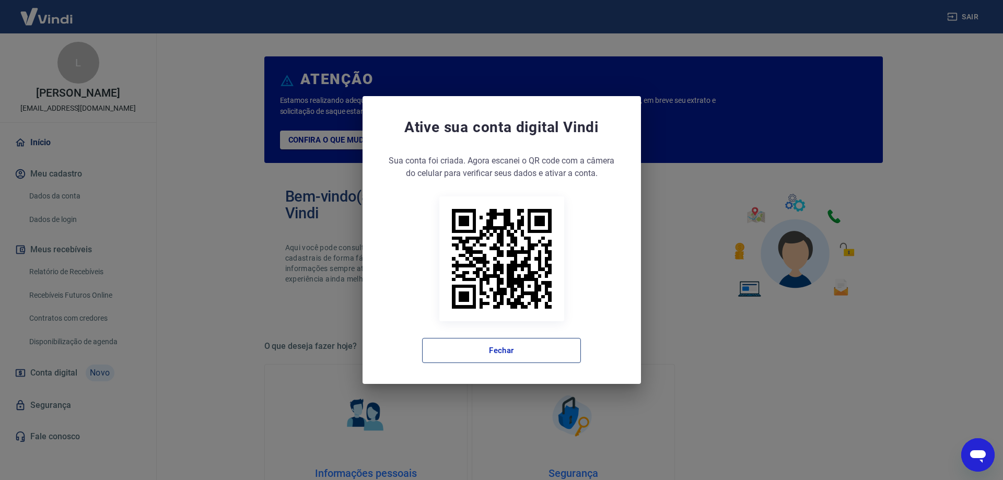
click at [532, 351] on button "Fechar" at bounding box center [501, 350] width 159 height 25
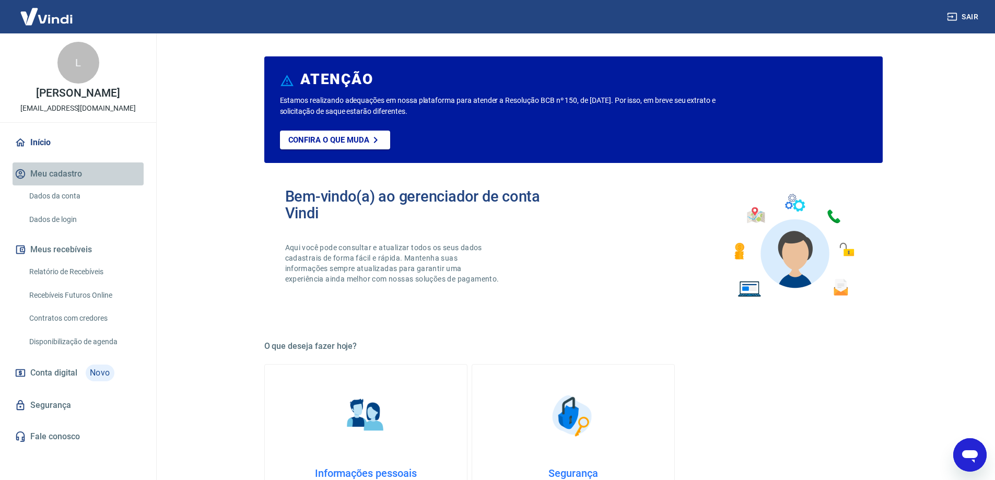
click at [46, 182] on button "Meu cadastro" at bounding box center [78, 173] width 131 height 23
click at [64, 185] on button "Meu cadastro" at bounding box center [78, 173] width 131 height 23
click at [52, 207] on link "Dados da conta" at bounding box center [84, 195] width 119 height 21
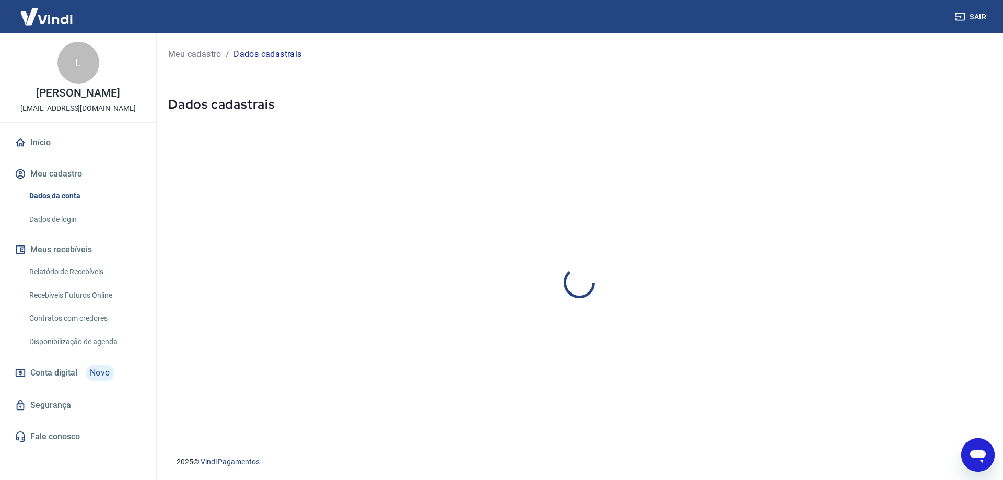
click at [974, 455] on icon "Abrir janela de mensagens" at bounding box center [978, 456] width 16 height 13
type textarea "x"
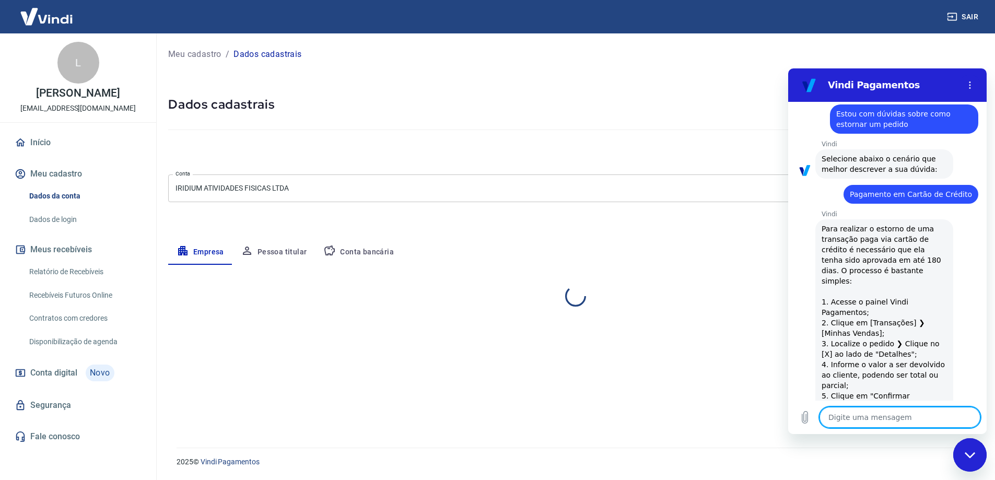
select select "BA"
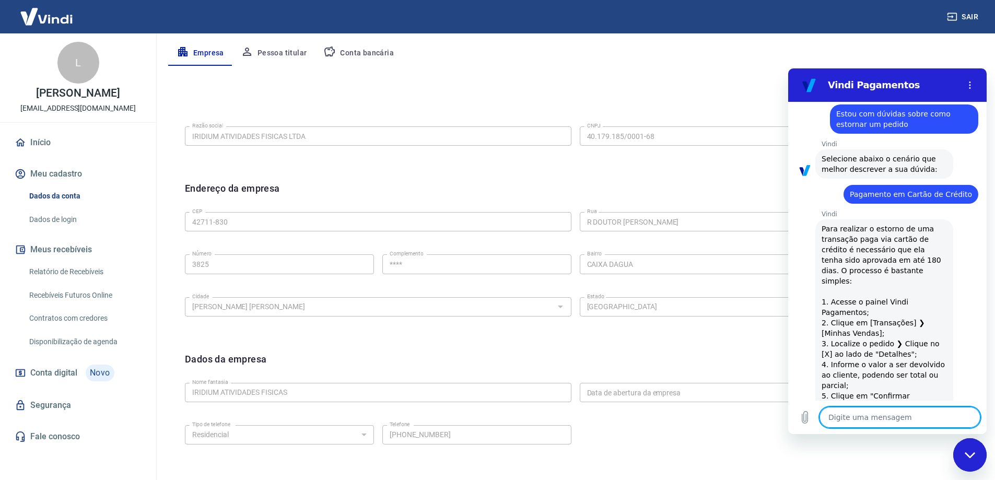
scroll to position [104, 0]
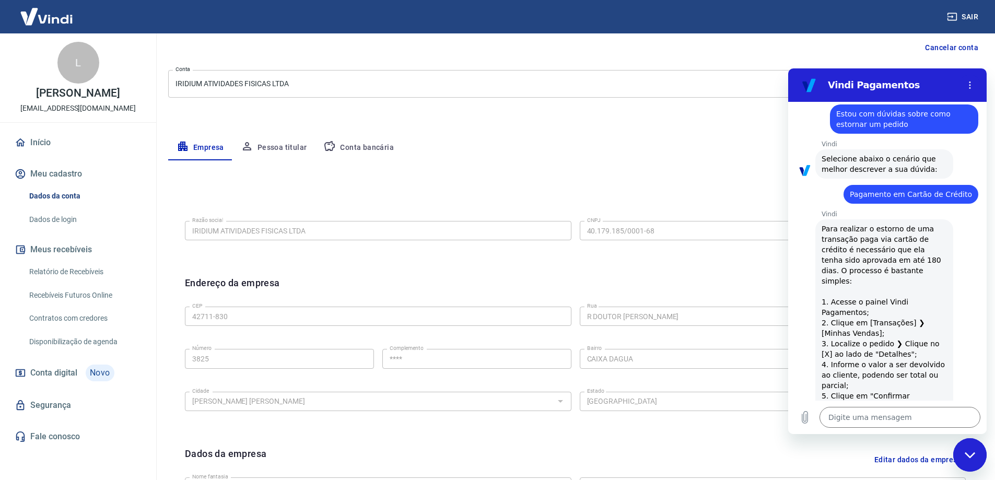
click at [87, 305] on link "Recebíveis Futuros Online" at bounding box center [84, 295] width 119 height 21
click at [38, 150] on link "Início" at bounding box center [78, 142] width 131 height 23
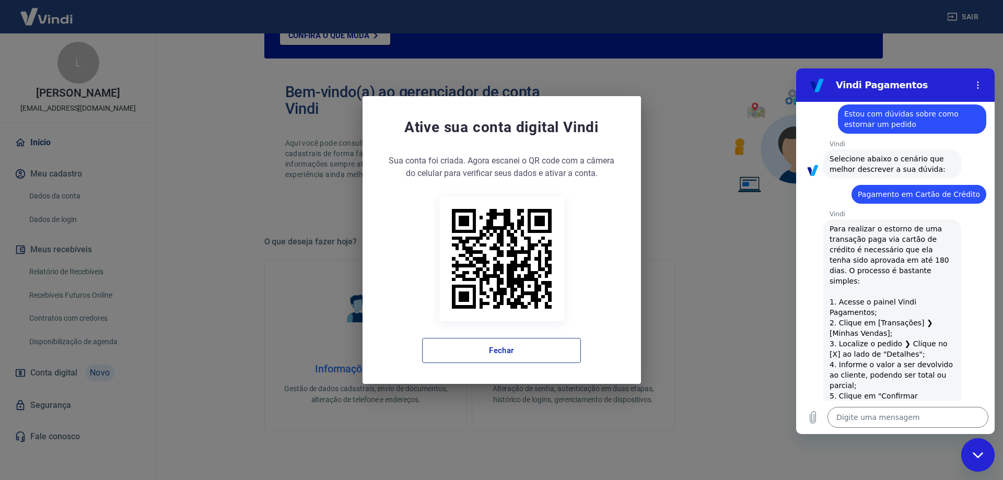
click at [549, 351] on button "Fechar" at bounding box center [501, 350] width 159 height 25
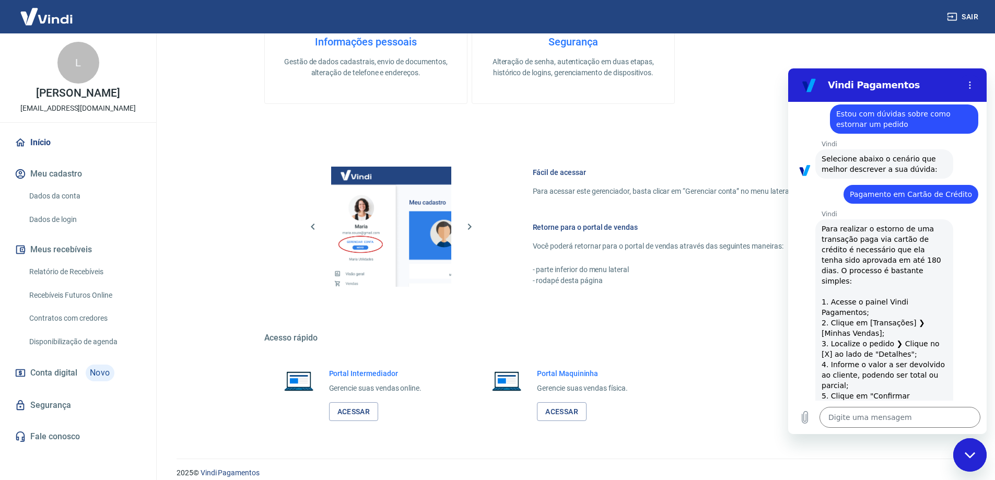
scroll to position [442, 0]
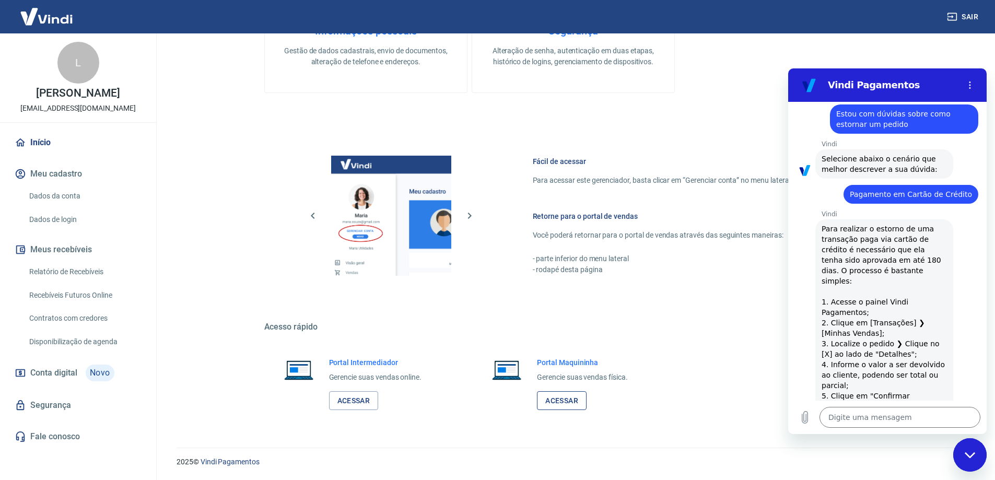
click at [577, 398] on link "Acessar" at bounding box center [562, 400] width 50 height 19
click at [84, 207] on link "Dados da conta" at bounding box center [84, 195] width 119 height 21
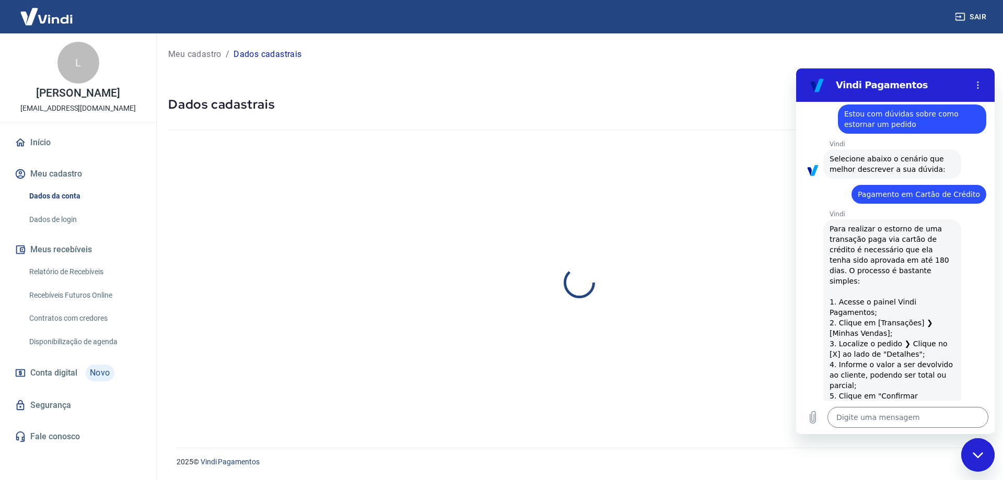
click at [88, 280] on link "Relatório de Recebíveis" at bounding box center [84, 271] width 119 height 21
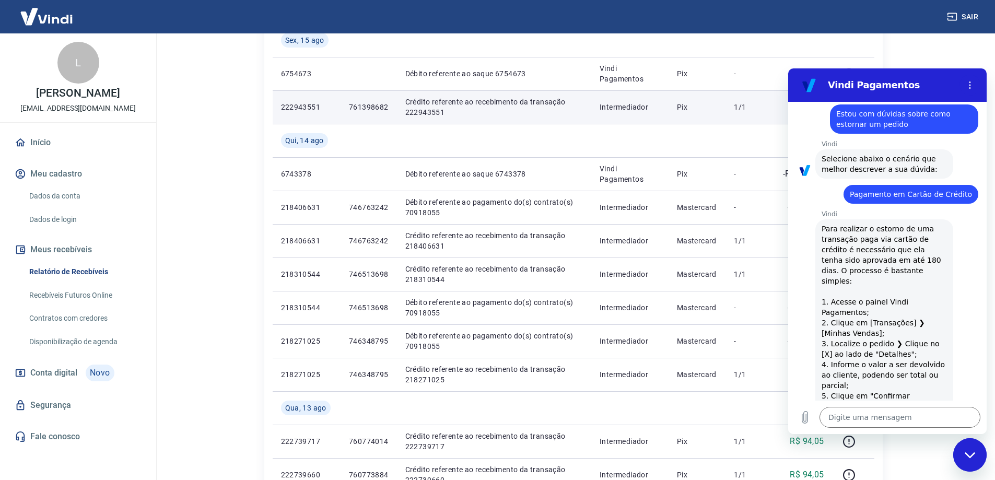
scroll to position [627, 0]
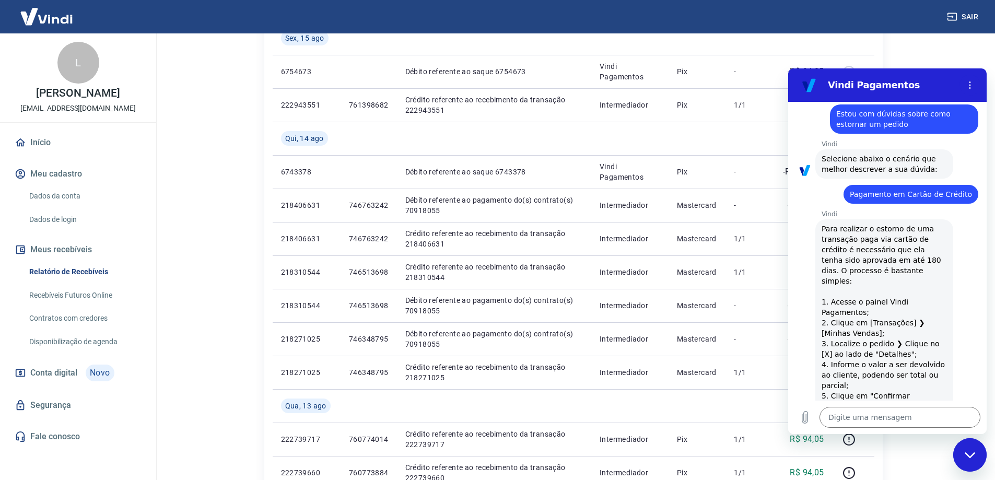
click at [803, 47] on td at bounding box center [802, 37] width 59 height 33
click at [975, 456] on div "Fechar janela de mensagens" at bounding box center [969, 454] width 31 height 31
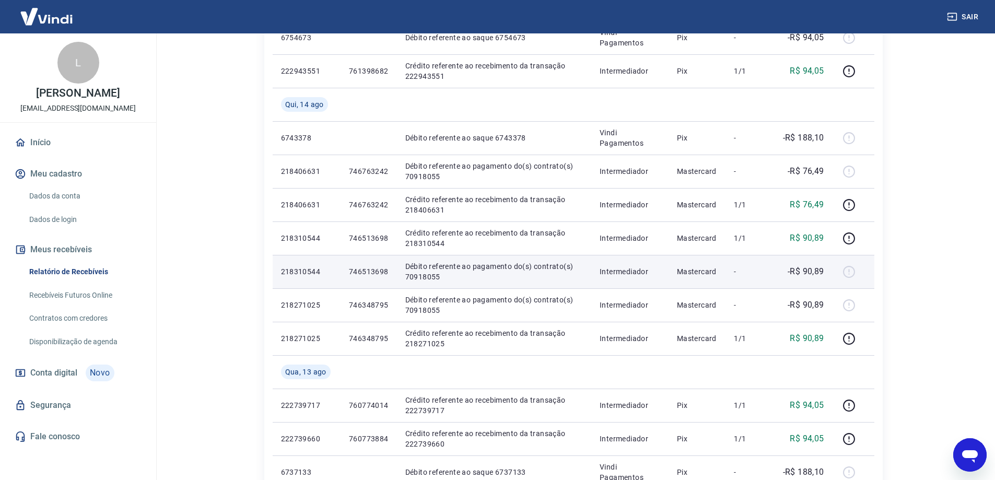
scroll to position [679, 0]
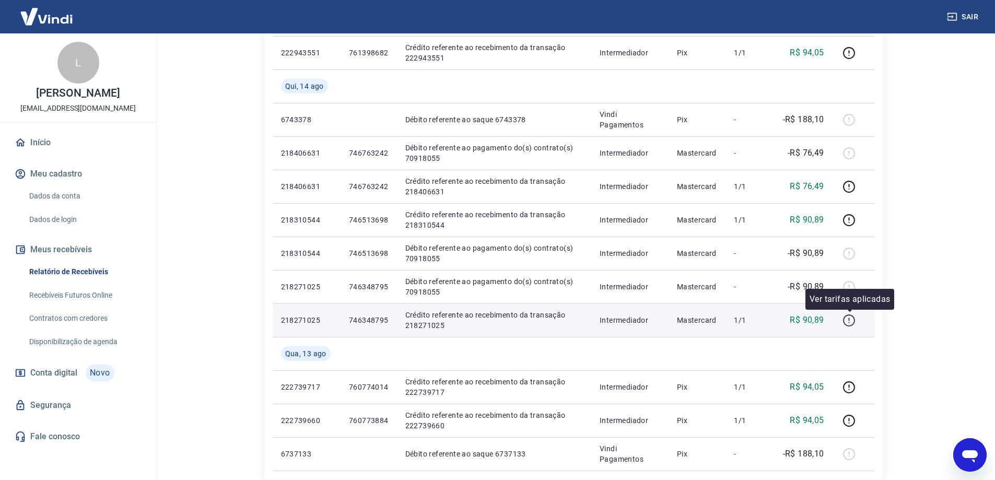
click at [851, 324] on icon "button" at bounding box center [848, 320] width 13 height 13
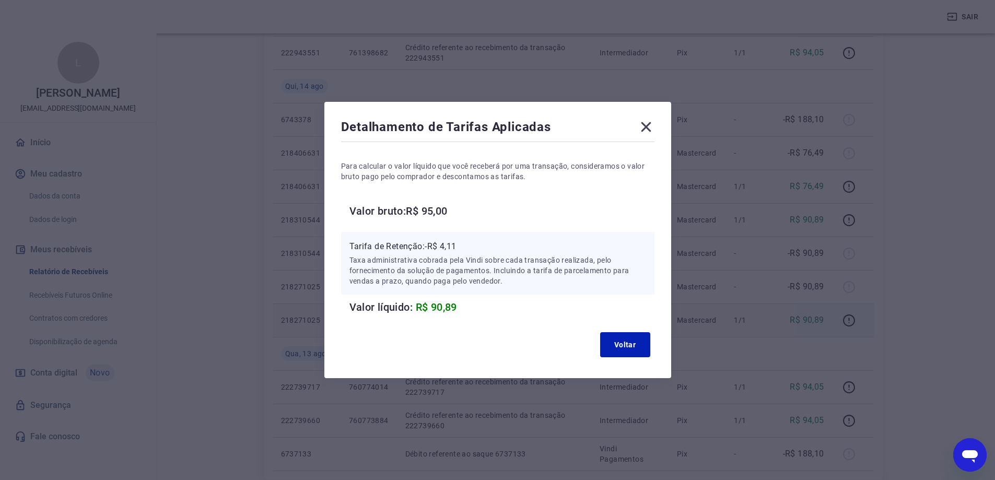
click at [646, 126] on icon at bounding box center [646, 127] width 17 height 17
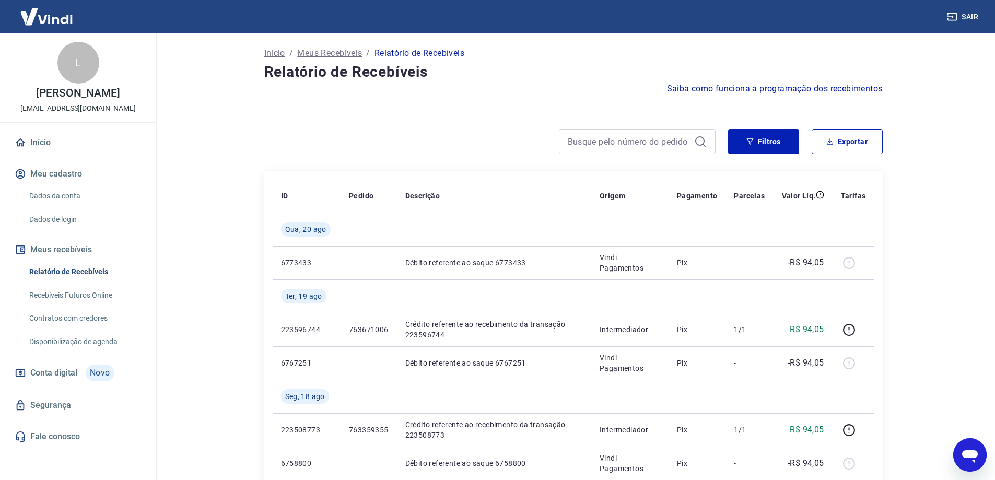
scroll to position [0, 0]
click at [69, 154] on link "Início" at bounding box center [78, 142] width 131 height 23
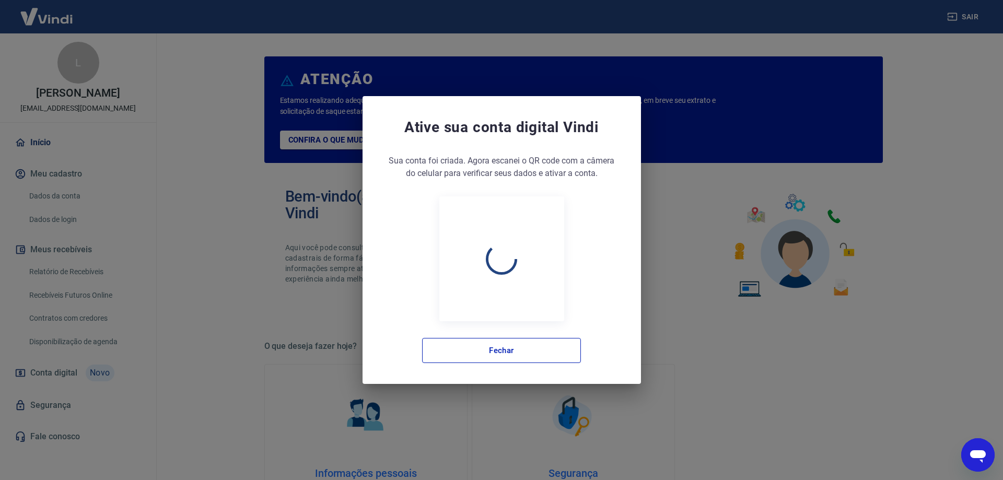
click at [160, 152] on div "Ative sua conta digital [PERSON_NAME] conta foi criada. Agora clique no botão a…" at bounding box center [501, 240] width 1003 height 480
click at [555, 355] on button "Fechar" at bounding box center [501, 350] width 159 height 25
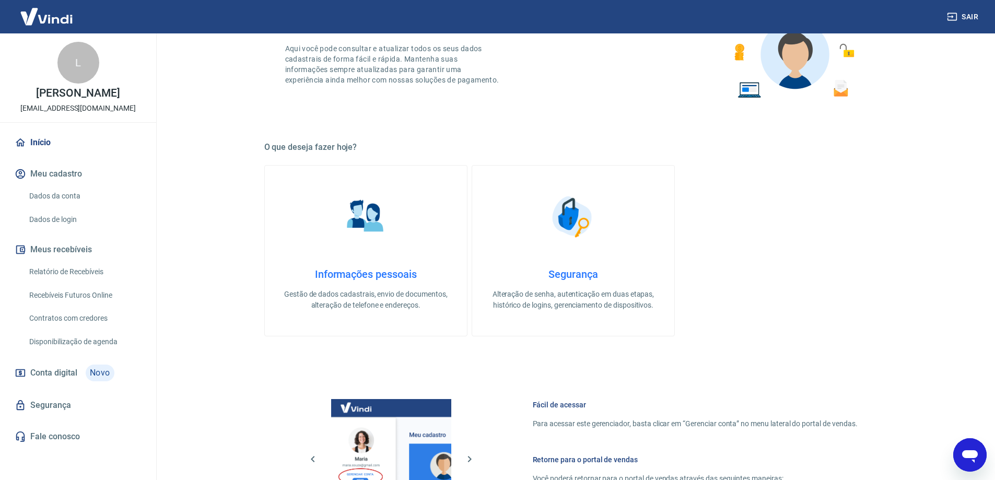
scroll to position [104, 0]
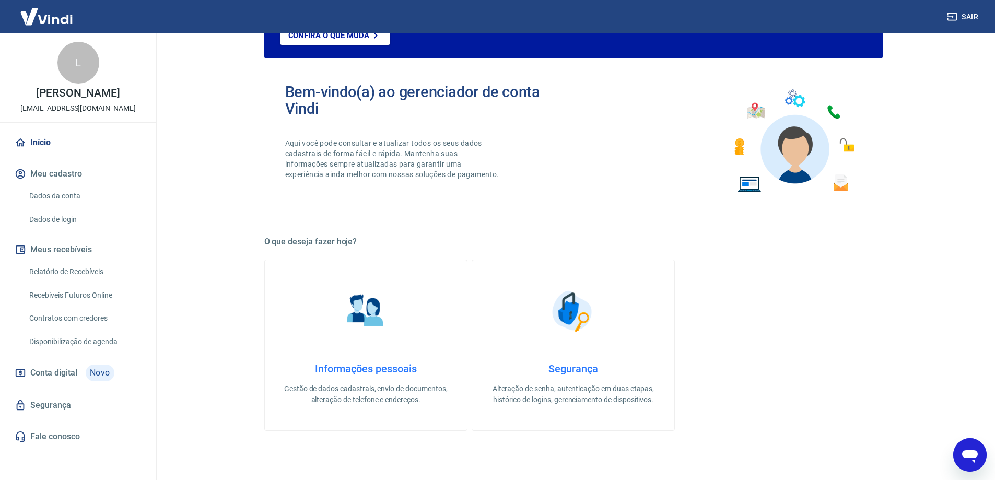
click at [74, 70] on div "L" at bounding box center [78, 63] width 42 height 42
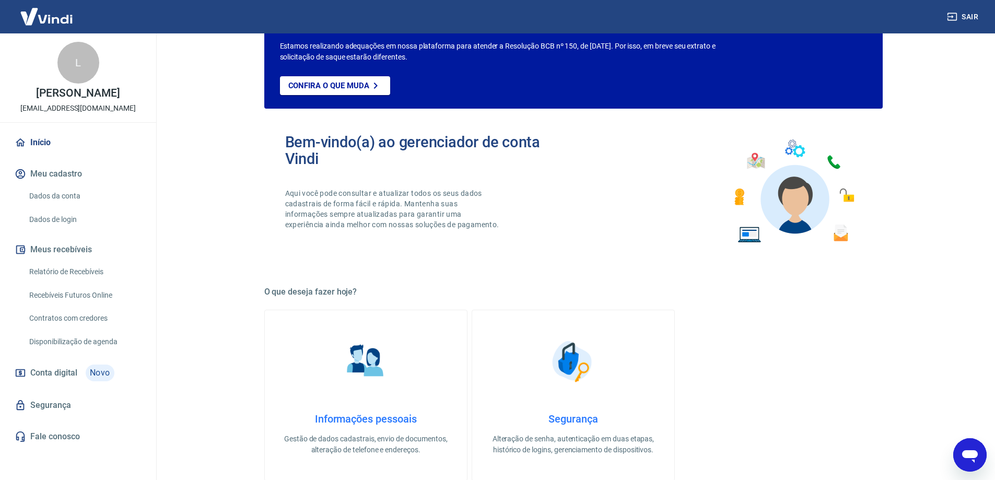
scroll to position [0, 0]
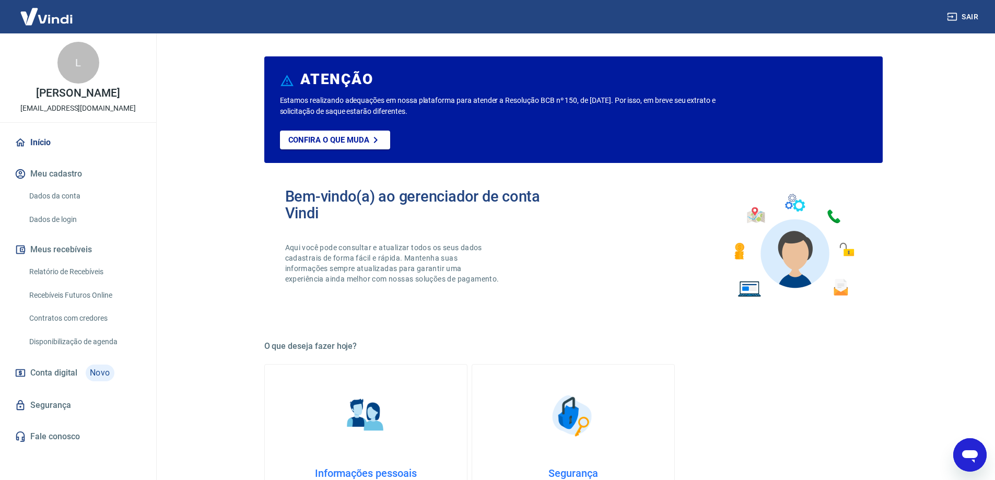
click at [83, 122] on div "L [PERSON_NAME] [EMAIL_ADDRESS][DOMAIN_NAME]" at bounding box center [78, 77] width 156 height 89
click at [83, 114] on p "[EMAIL_ADDRESS][DOMAIN_NAME]" at bounding box center [77, 108] width 115 height 11
click at [57, 18] on img at bounding box center [47, 17] width 68 height 32
click at [61, 17] on img at bounding box center [47, 17] width 68 height 32
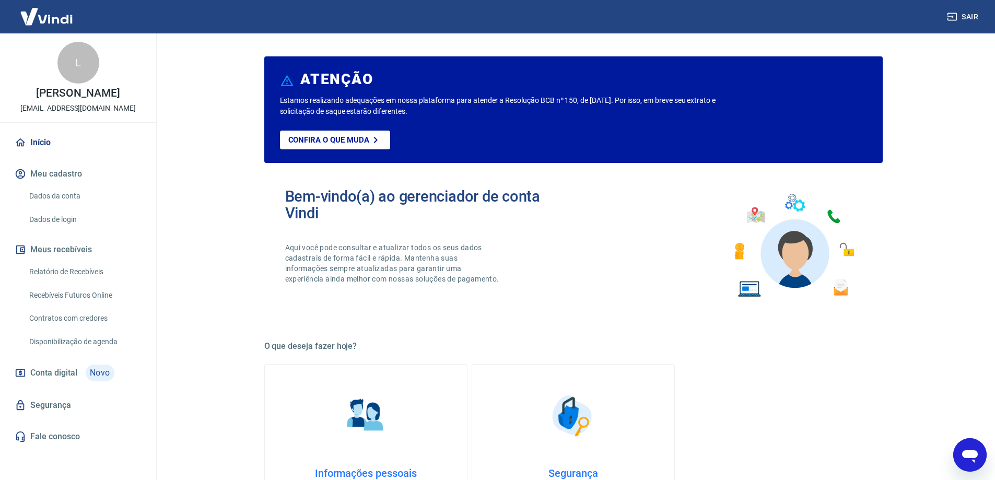
click at [61, 17] on img at bounding box center [47, 17] width 68 height 32
click at [42, 205] on link "Dados da conta" at bounding box center [84, 195] width 119 height 21
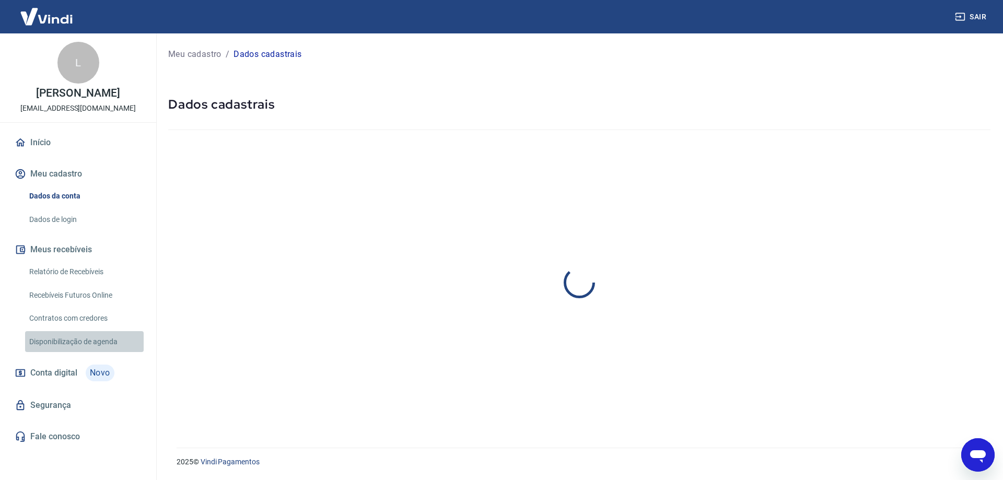
click at [96, 352] on link "Disponibilização de agenda" at bounding box center [84, 341] width 119 height 21
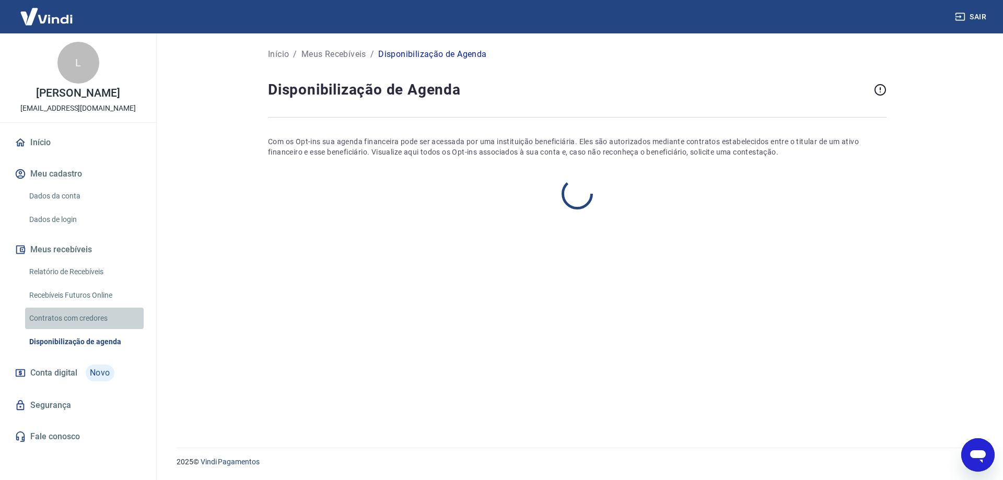
click at [52, 329] on link "Contratos com credores" at bounding box center [84, 318] width 119 height 21
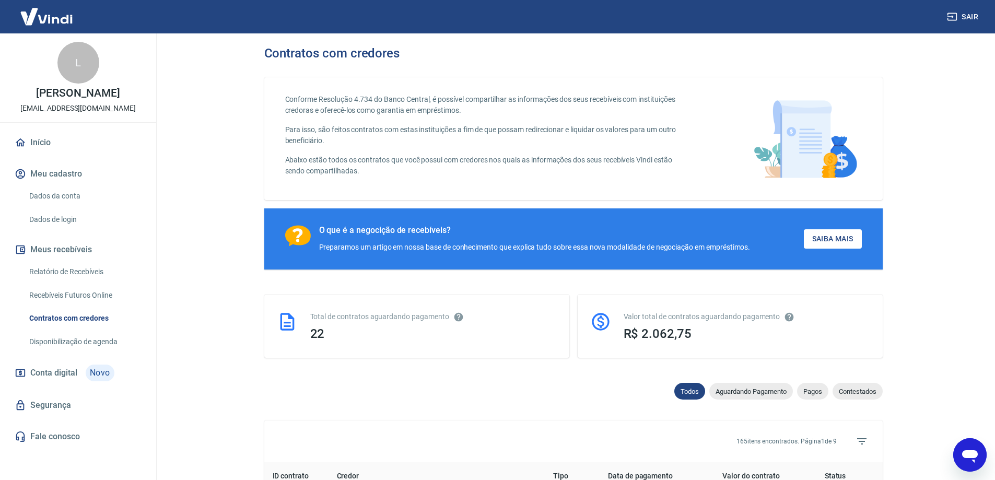
click at [46, 13] on img at bounding box center [47, 17] width 68 height 32
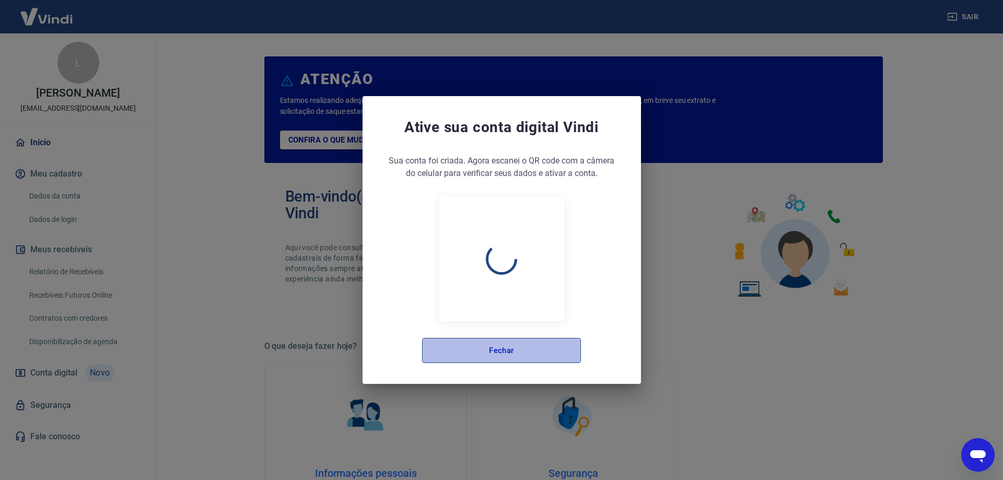
click at [543, 360] on button "Fechar" at bounding box center [501, 350] width 159 height 25
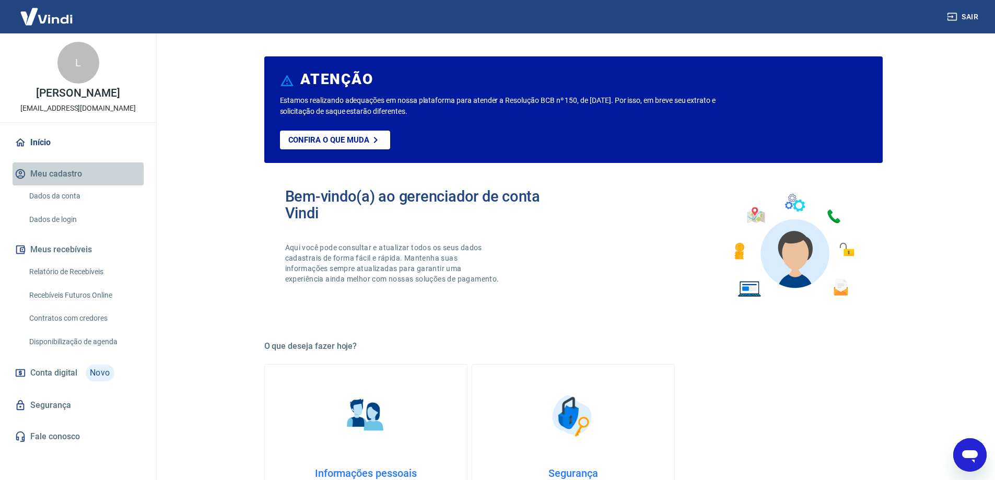
click at [77, 185] on button "Meu cadastro" at bounding box center [78, 173] width 131 height 23
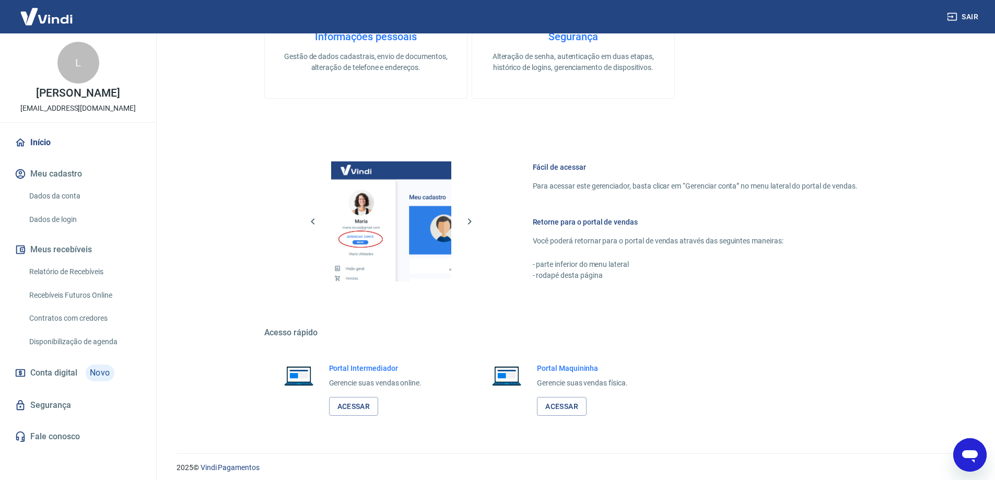
scroll to position [442, 0]
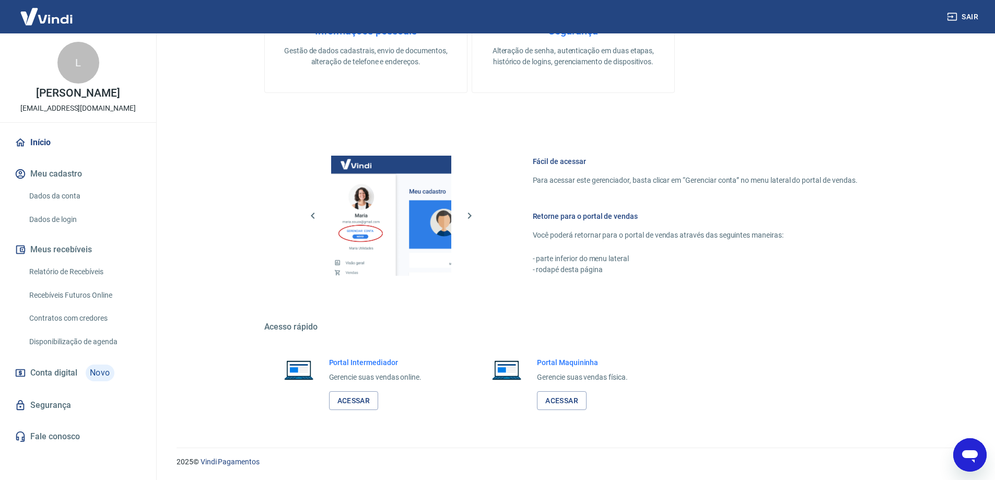
click at [68, 261] on button "Meus recebíveis" at bounding box center [78, 249] width 131 height 23
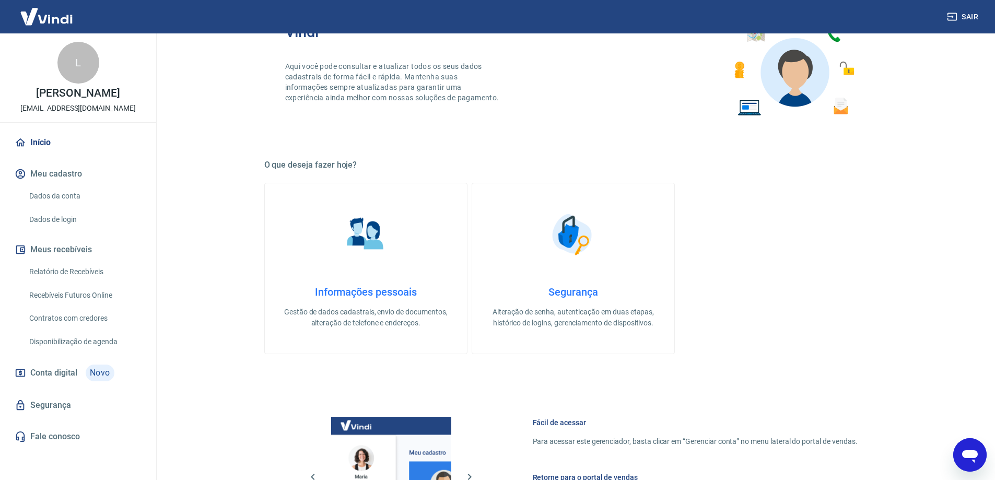
scroll to position [0, 0]
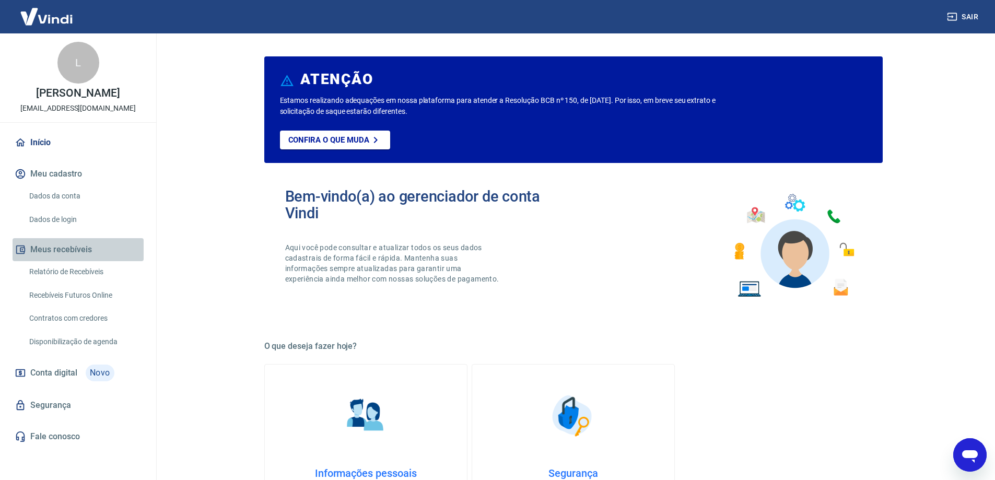
click at [50, 260] on button "Meus recebíveis" at bounding box center [78, 249] width 131 height 23
click at [372, 139] on icon at bounding box center [375, 140] width 13 height 13
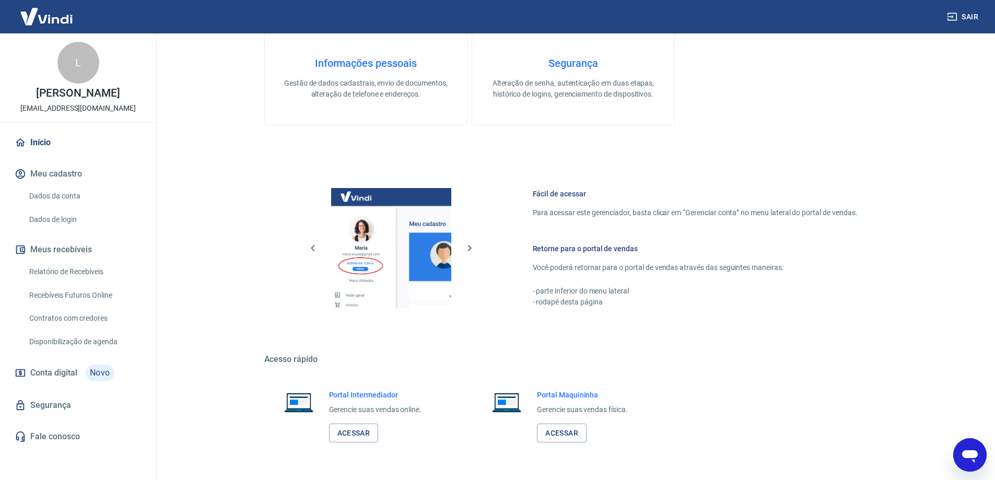
scroll to position [442, 0]
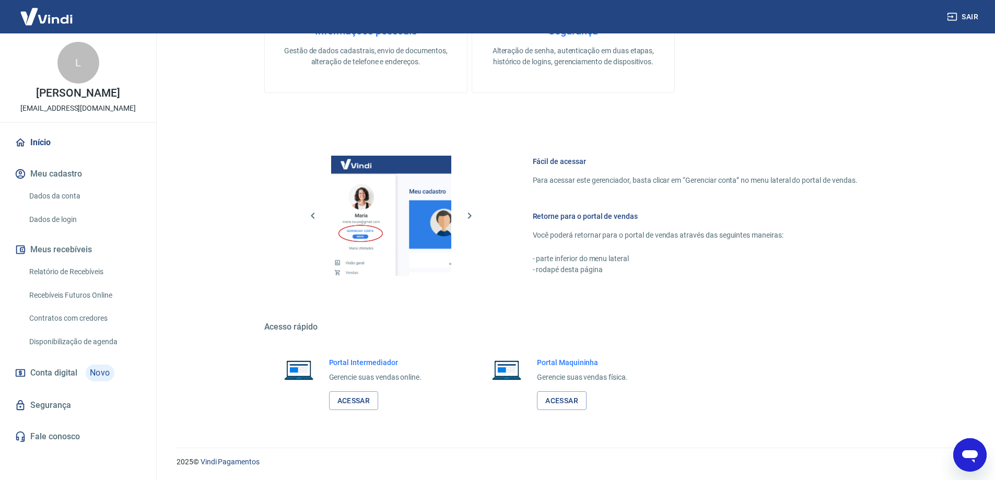
click at [65, 417] on link "Segurança" at bounding box center [78, 405] width 131 height 23
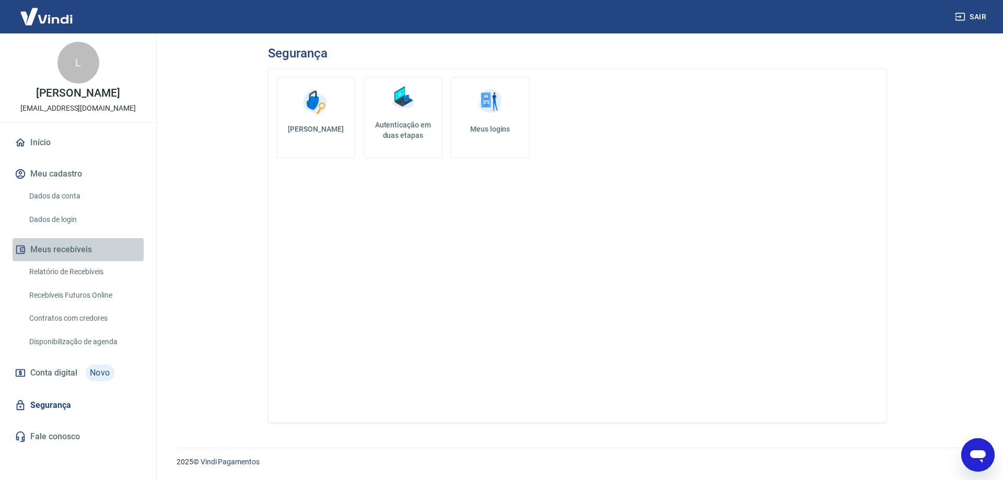
click at [71, 256] on button "Meus recebíveis" at bounding box center [78, 249] width 131 height 23
click at [45, 154] on link "Início" at bounding box center [78, 142] width 131 height 23
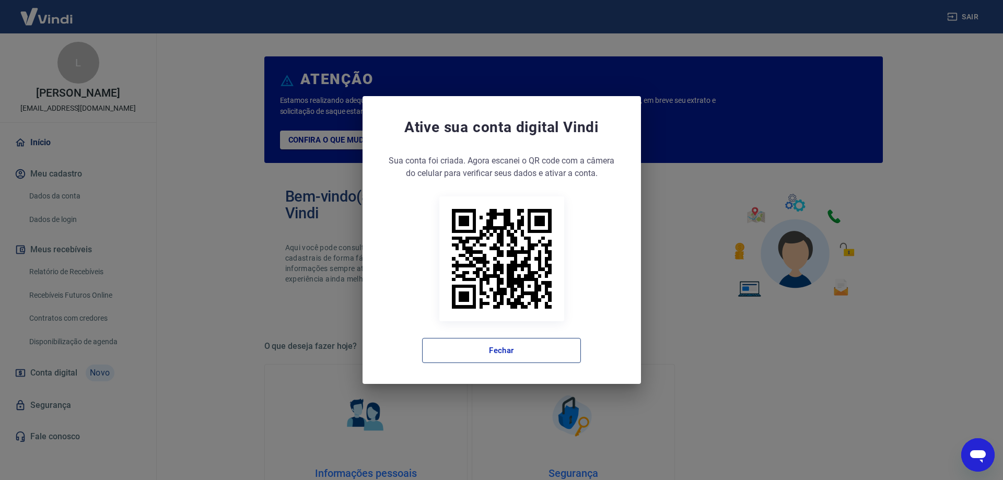
click at [551, 345] on button "Fechar" at bounding box center [501, 350] width 159 height 25
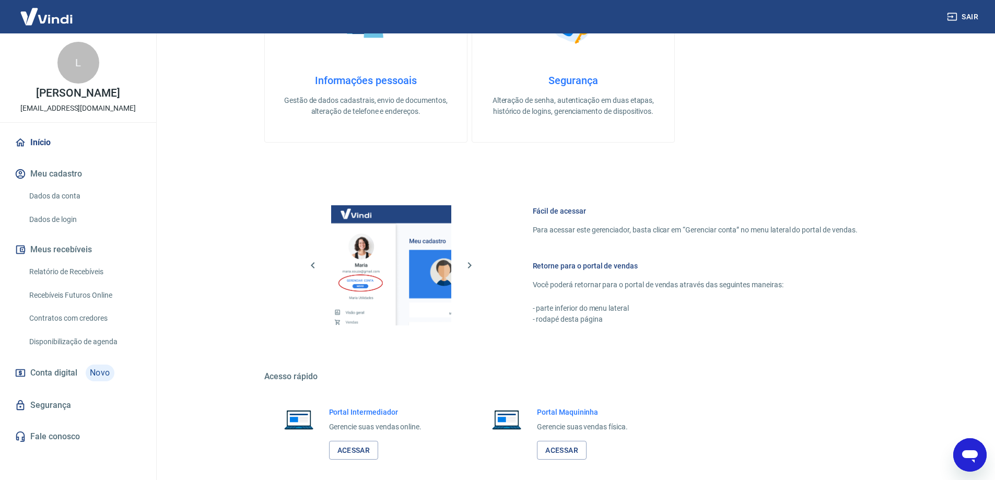
scroll to position [442, 0]
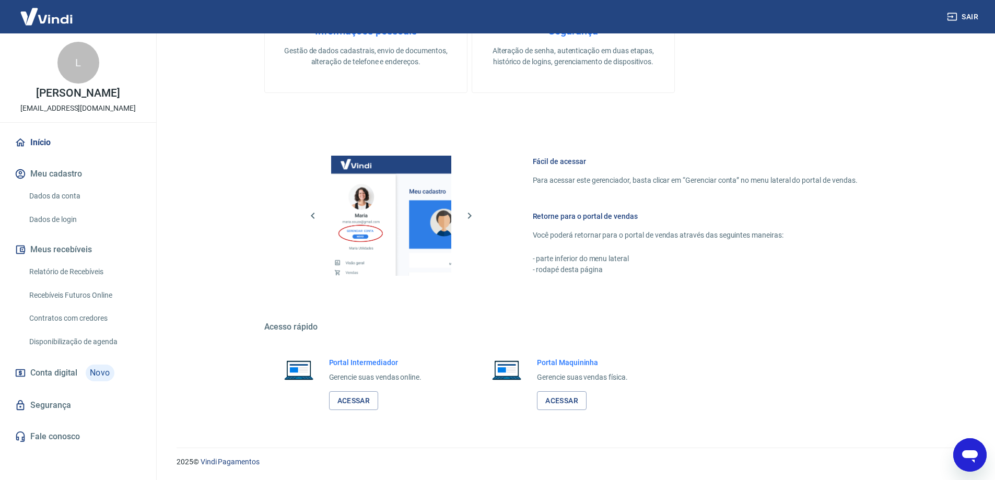
click at [981, 455] on div "Abrir janela de mensagens" at bounding box center [969, 454] width 31 height 31
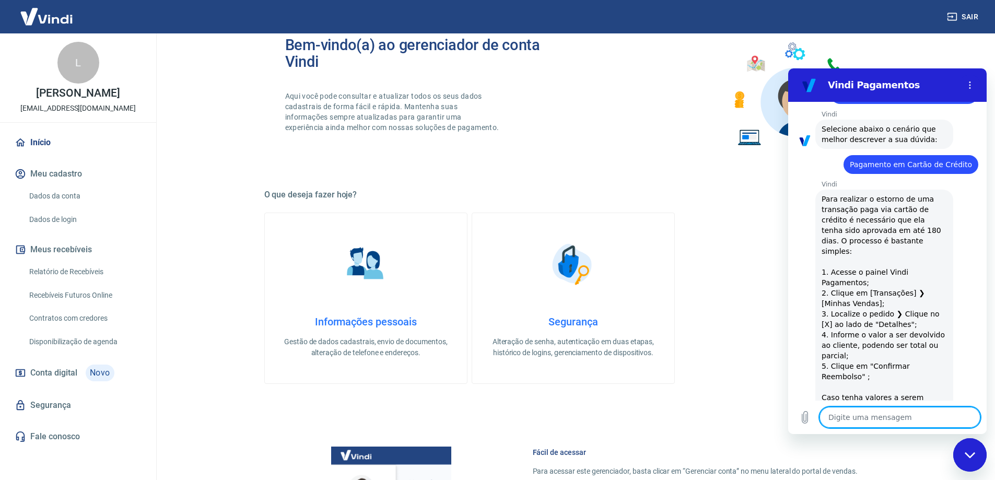
scroll to position [129, 0]
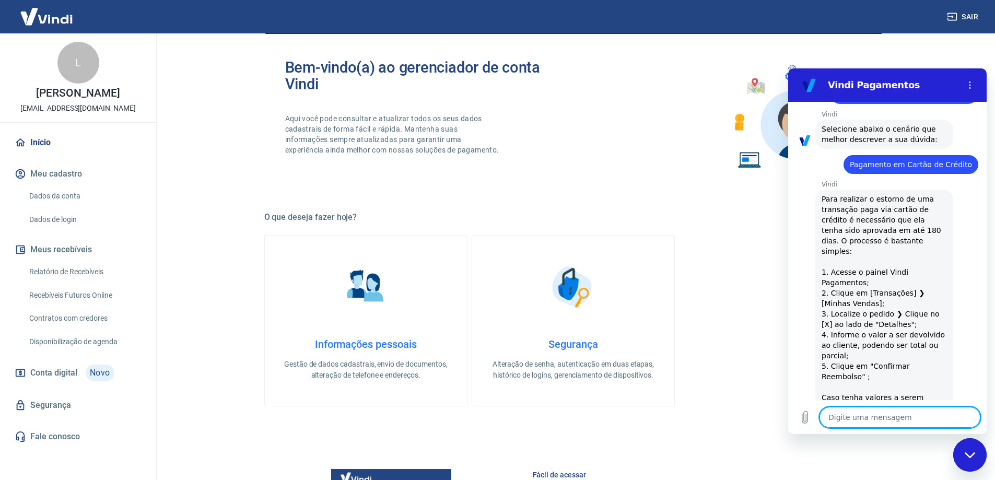
click at [64, 20] on img at bounding box center [47, 17] width 68 height 32
click at [48, 15] on img at bounding box center [47, 17] width 68 height 32
click at [16, 14] on img at bounding box center [47, 17] width 68 height 32
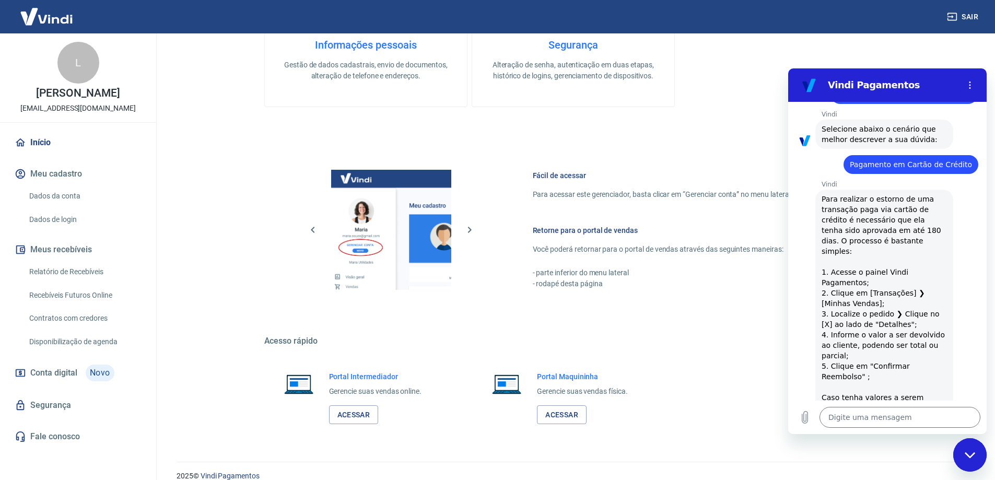
scroll to position [442, 0]
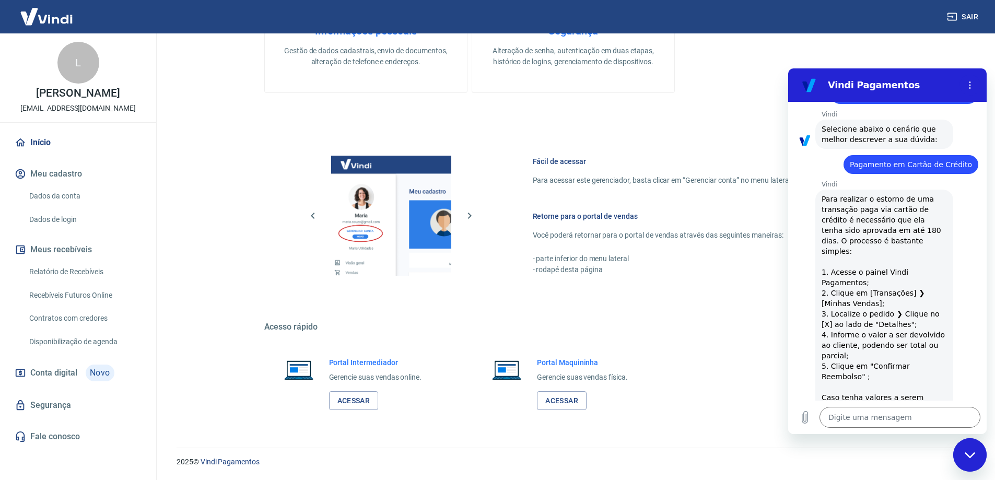
click at [77, 283] on link "Relatório de Recebíveis" at bounding box center [84, 271] width 119 height 21
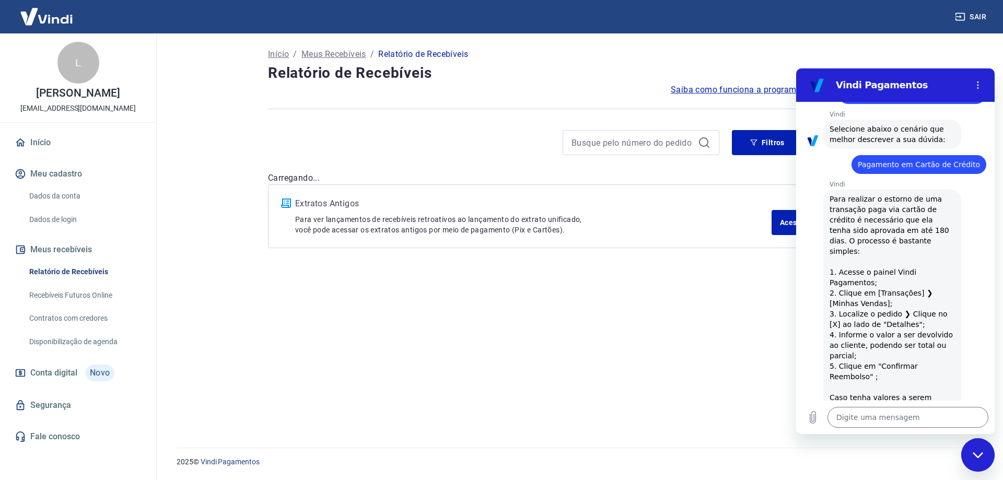
click at [988, 455] on div "Fechar janela de mensagens" at bounding box center [977, 454] width 31 height 31
type textarea "x"
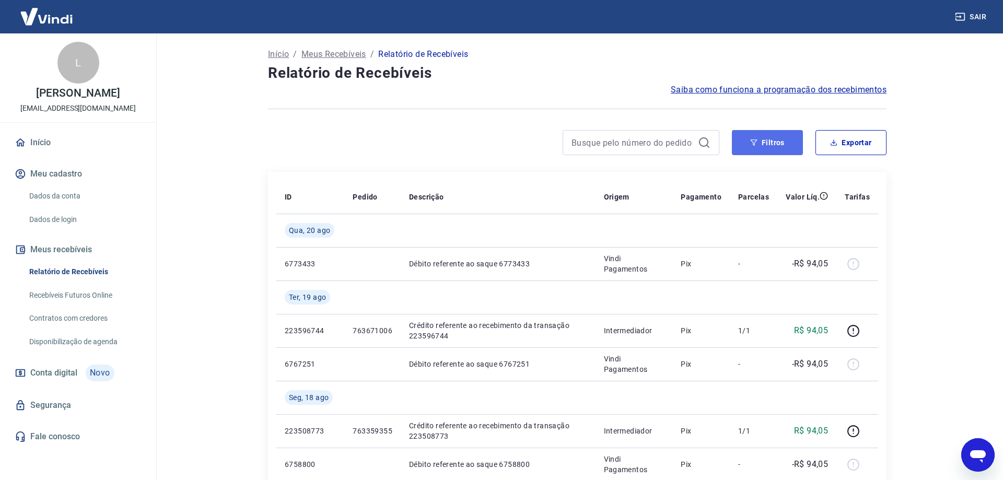
click at [764, 142] on button "Filtros" at bounding box center [767, 142] width 71 height 25
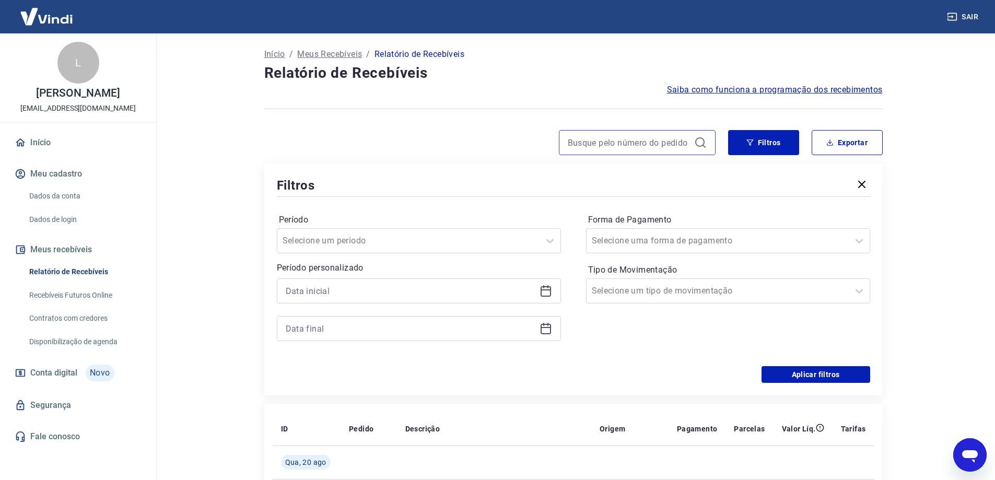
click at [634, 147] on input at bounding box center [629, 143] width 122 height 16
click at [642, 242] on input "Forma de Pagamento" at bounding box center [644, 240] width 105 height 13
click at [873, 290] on div "Filtros Período Selecione um período Período personalizado Forma de Pagamento S…" at bounding box center [573, 279] width 618 height 232
click at [867, 289] on div at bounding box center [859, 290] width 21 height 21
click at [388, 230] on div "Selecione um período" at bounding box center [419, 240] width 284 height 25
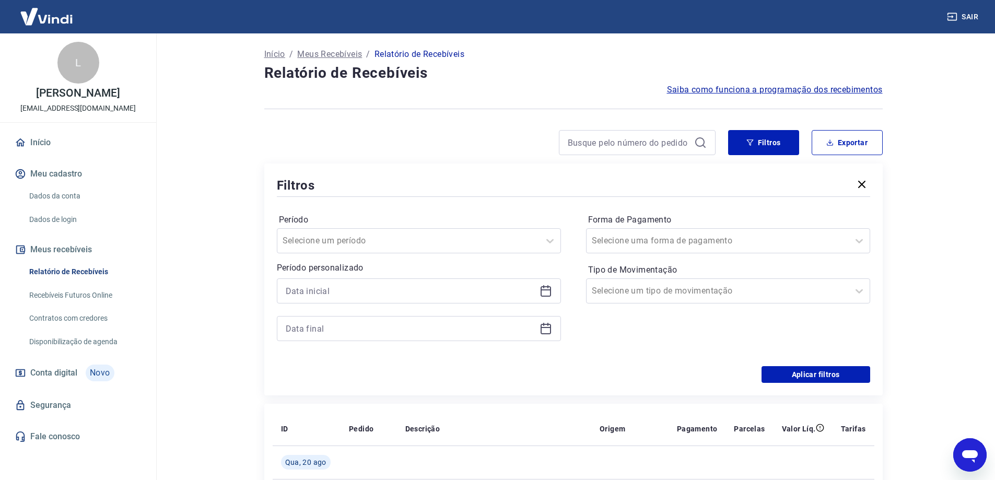
click at [543, 251] on div at bounding box center [549, 241] width 21 height 24
click at [542, 297] on icon at bounding box center [545, 291] width 13 height 13
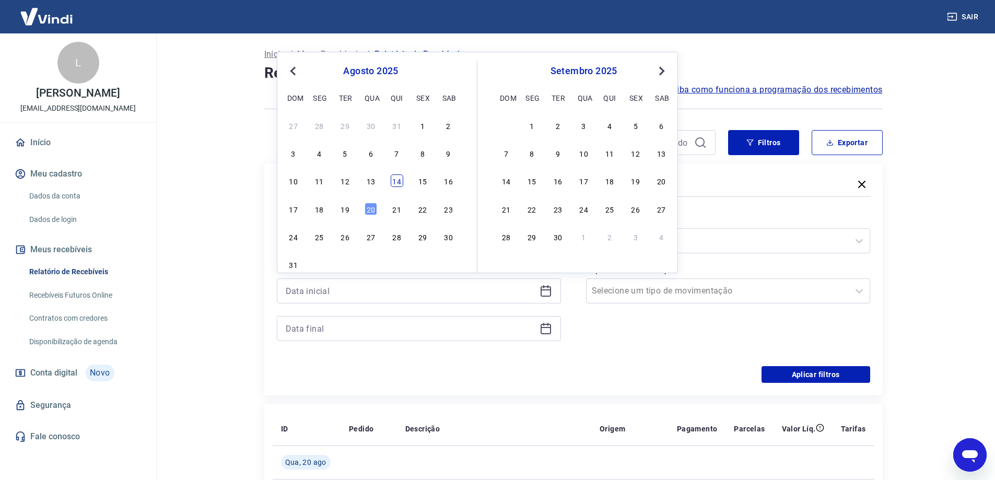
click at [395, 183] on div "14" at bounding box center [397, 180] width 13 height 13
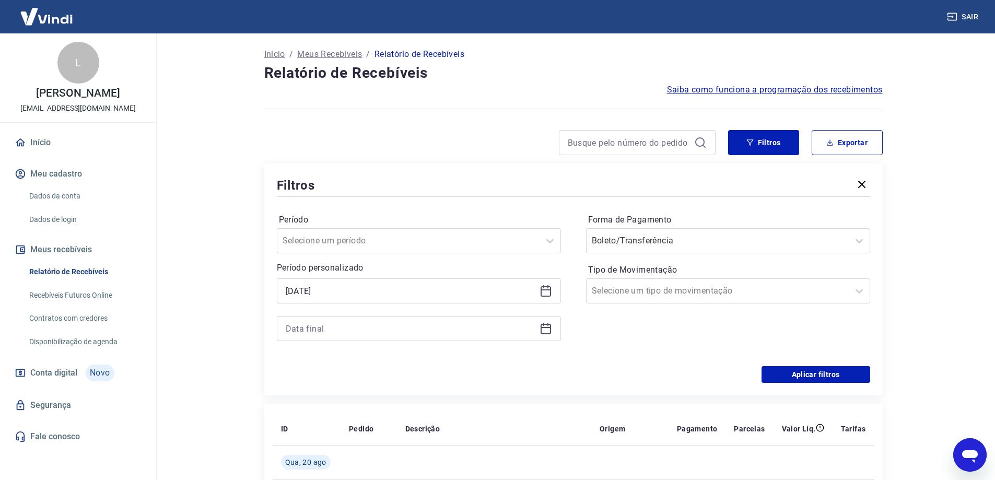
type input "[DATE]"
click at [550, 326] on icon at bounding box center [545, 329] width 10 height 10
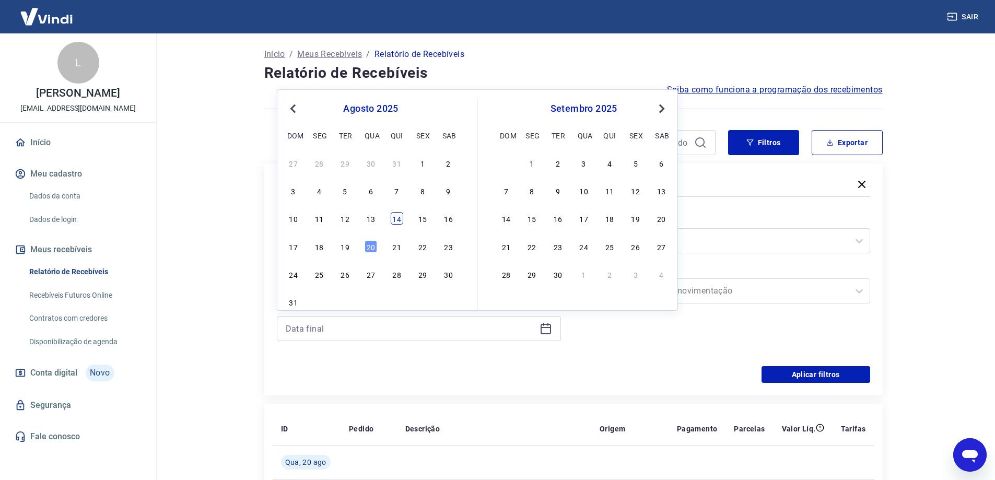
click at [395, 222] on div "14" at bounding box center [397, 218] width 13 height 13
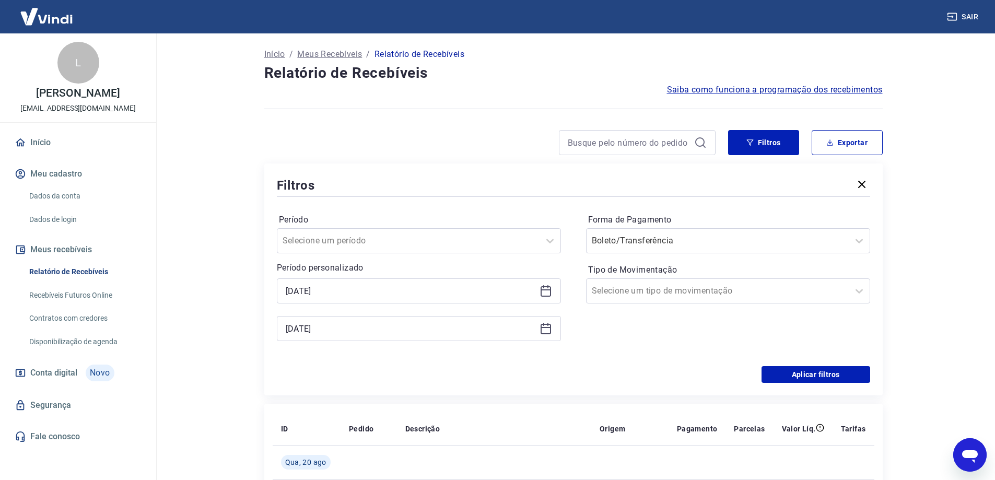
type input "[DATE]"
click at [749, 237] on div at bounding box center [718, 240] width 252 height 15
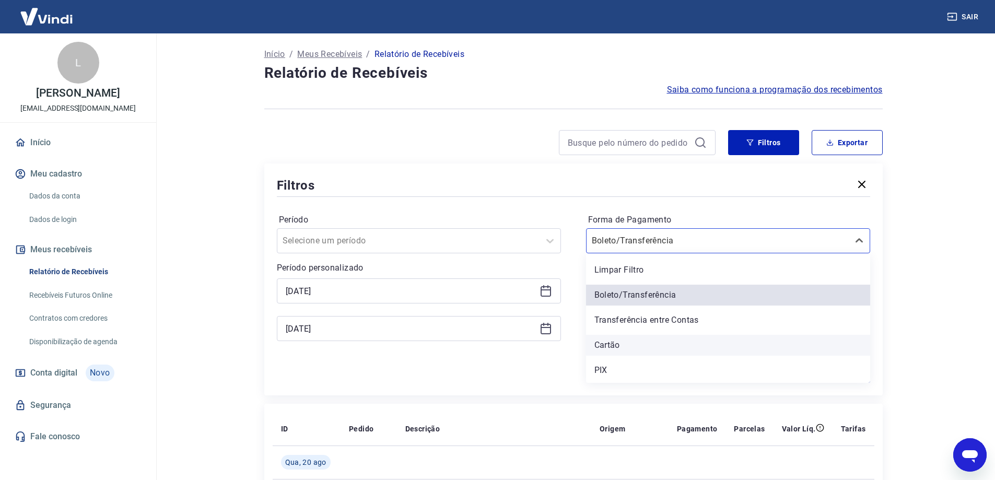
click at [692, 351] on div "Cartão" at bounding box center [728, 345] width 284 height 21
click at [612, 346] on div "Forma de Pagamento option Cartão focused, 4 of 5. 5 results available. Use Up a…" at bounding box center [728, 282] width 284 height 142
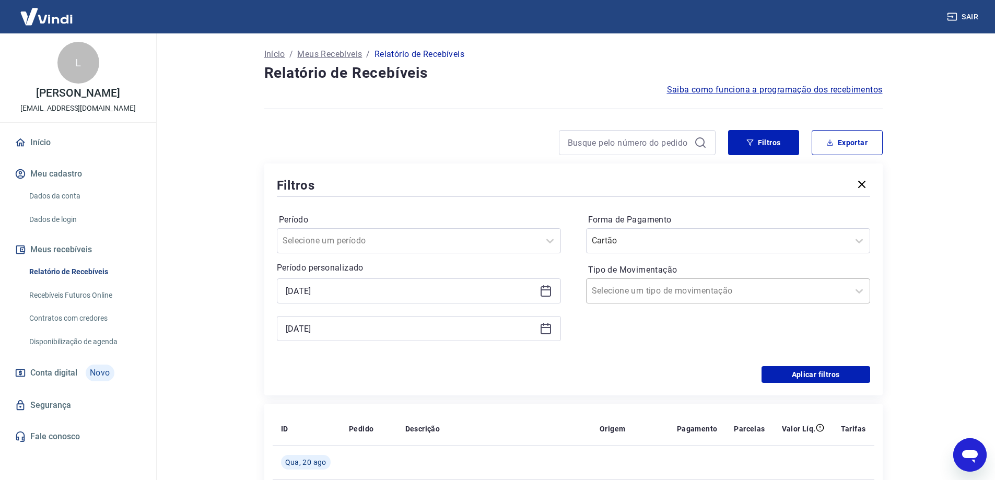
click at [638, 292] on input "Tipo de Movimentação" at bounding box center [644, 291] width 105 height 13
click at [514, 387] on div "Filtros Período Selecione um período Período personalizado Selected date: quint…" at bounding box center [573, 279] width 618 height 232
click at [809, 374] on button "Aplicar filtros" at bounding box center [815, 374] width 109 height 17
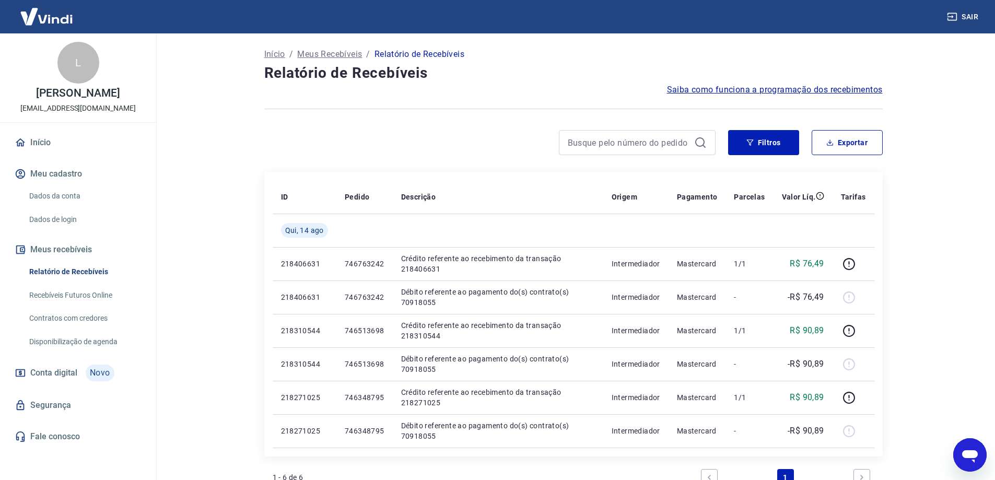
click at [750, 87] on span "Saiba como funciona a programação dos recebimentos" at bounding box center [775, 90] width 216 height 13
click at [50, 152] on link "Início" at bounding box center [78, 142] width 131 height 23
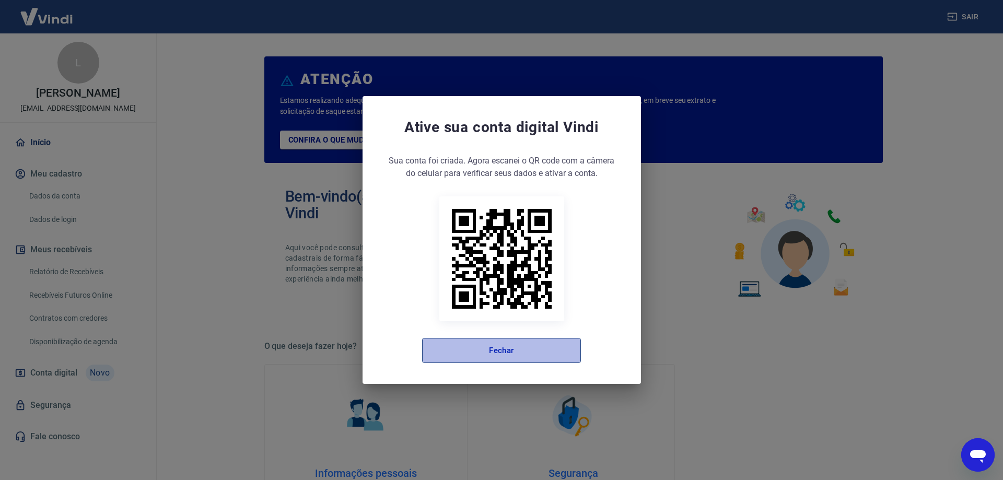
click at [535, 349] on button "Fechar" at bounding box center [501, 350] width 159 height 25
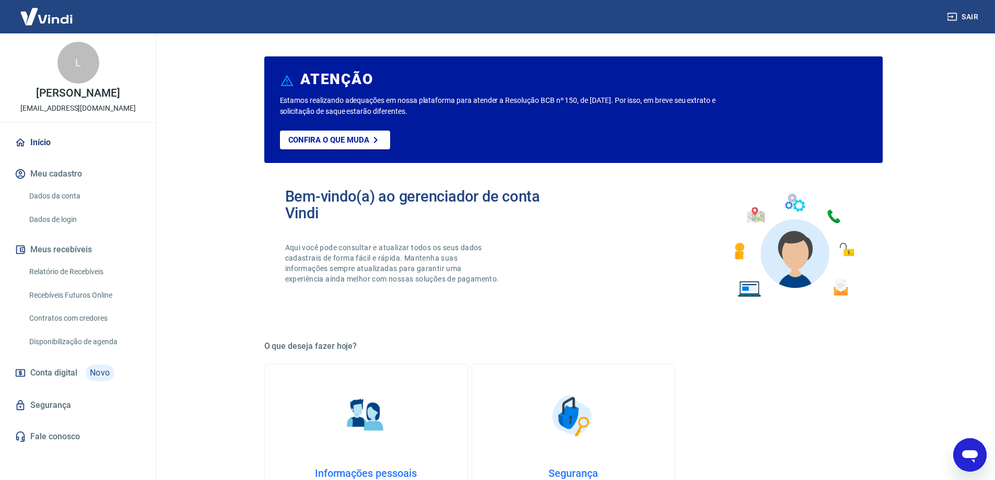
click at [43, 15] on img at bounding box center [47, 17] width 68 height 32
click at [50, 16] on img at bounding box center [47, 17] width 68 height 32
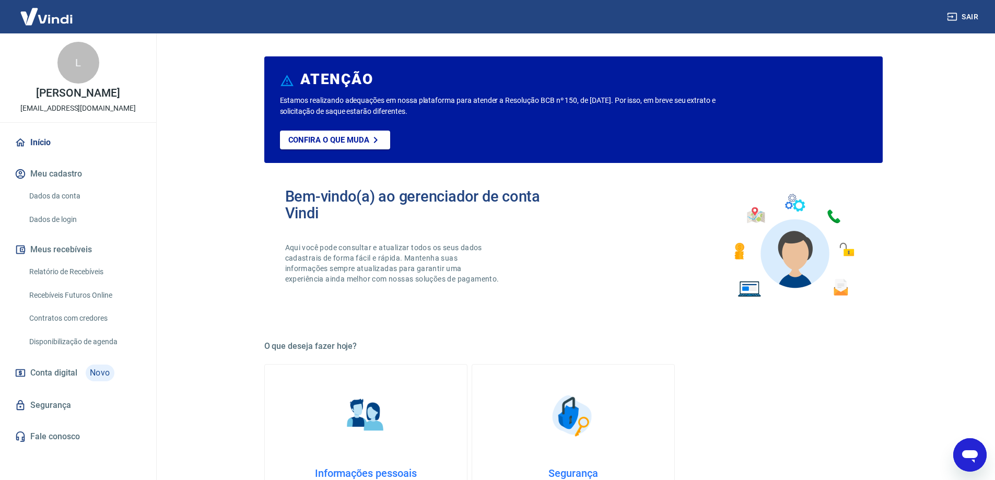
click at [50, 16] on img at bounding box center [47, 17] width 68 height 32
click at [47, 19] on img at bounding box center [47, 17] width 68 height 32
click at [49, 19] on img at bounding box center [47, 17] width 68 height 32
click at [981, 456] on div "Abrir janela de mensagens" at bounding box center [969, 454] width 31 height 31
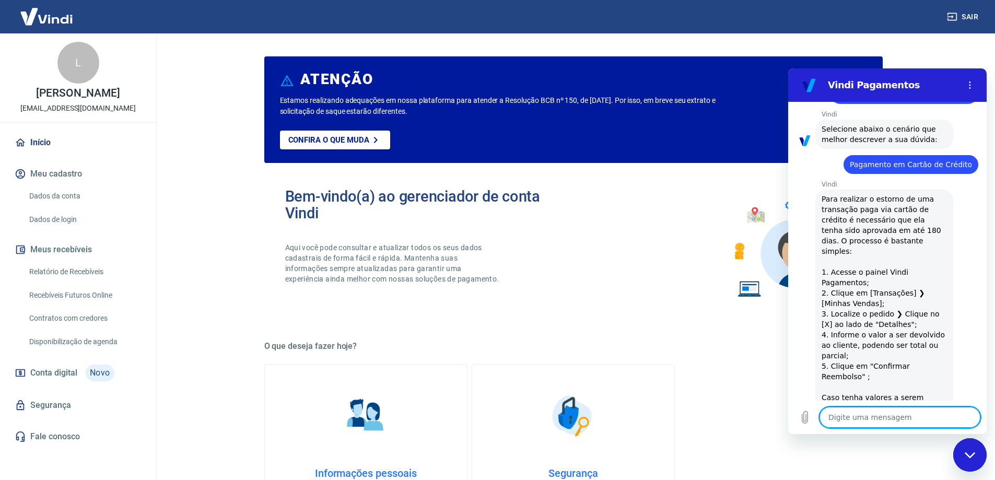
click at [36, 11] on img at bounding box center [47, 17] width 68 height 32
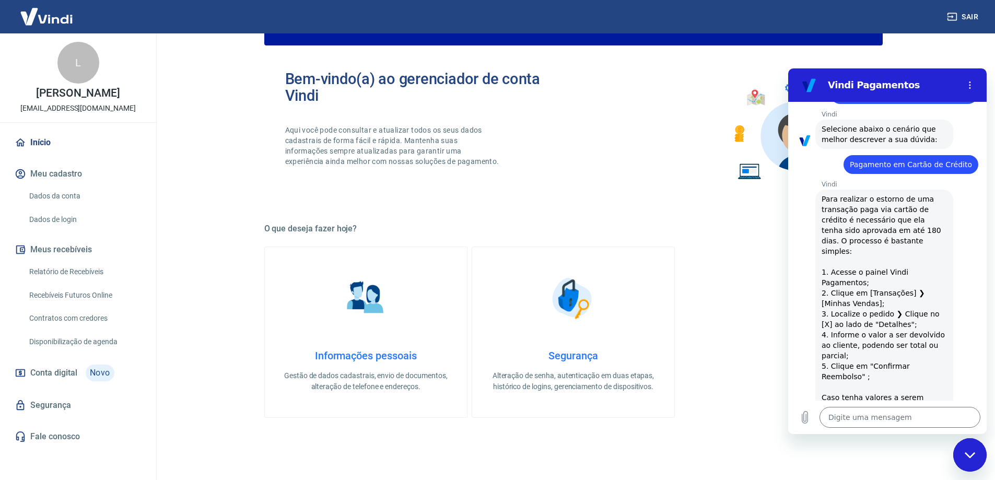
scroll to position [157, 0]
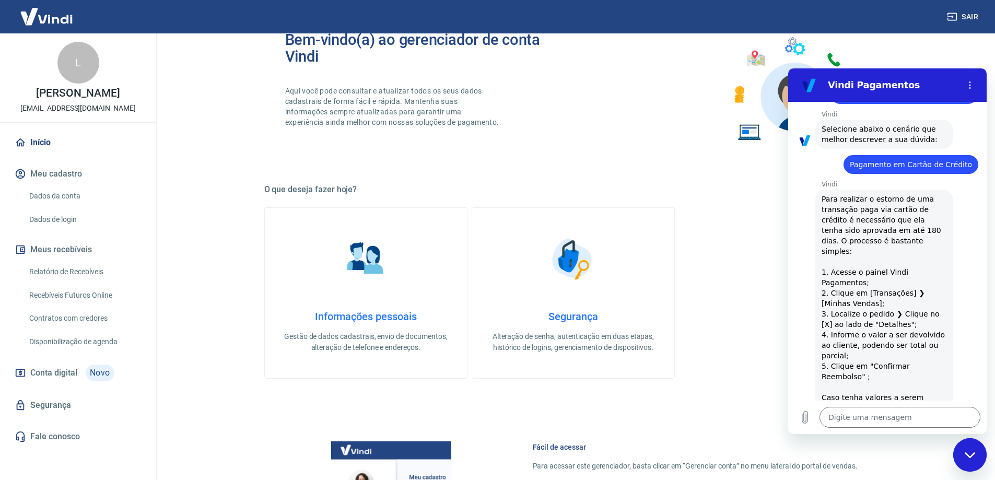
click at [77, 206] on link "Dados da conta" at bounding box center [84, 195] width 119 height 21
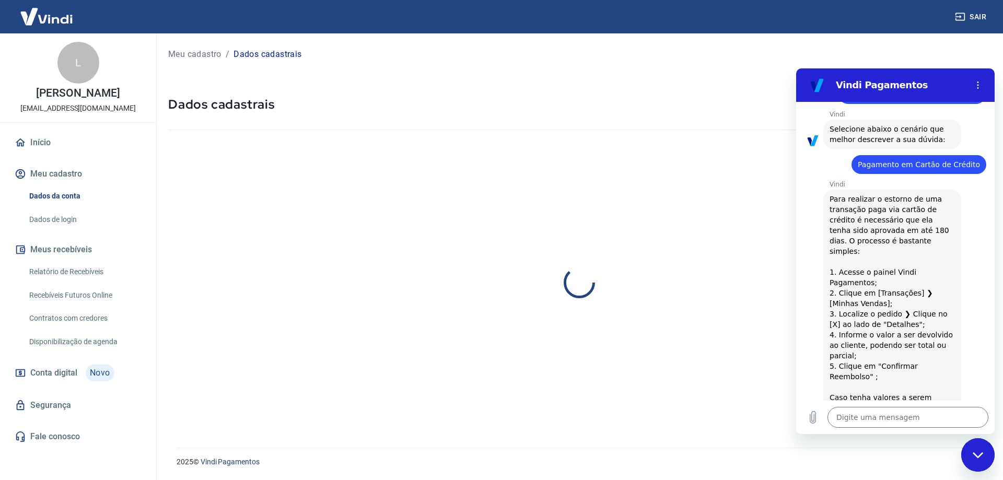
click at [53, 15] on img at bounding box center [47, 17] width 68 height 32
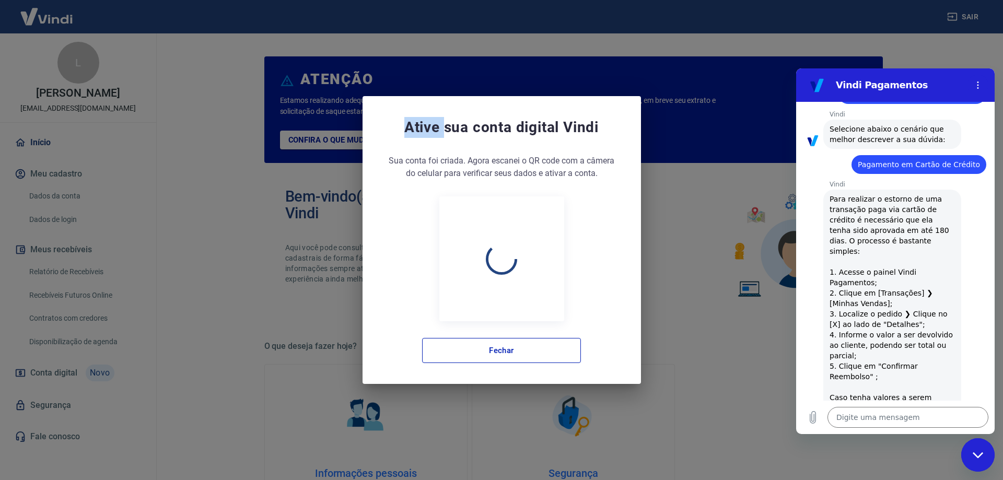
click at [53, 15] on div "Ative sua conta digital [PERSON_NAME] conta foi criada. Agora clique no botão a…" at bounding box center [501, 240] width 1003 height 480
click at [531, 351] on button "Fechar" at bounding box center [501, 350] width 159 height 25
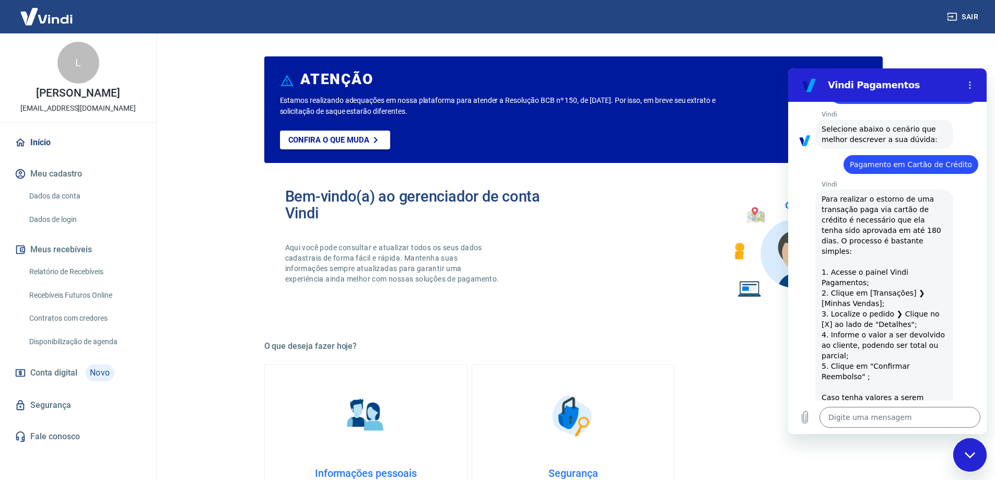
click at [33, 11] on img at bounding box center [47, 17] width 68 height 32
click at [39, 17] on img at bounding box center [47, 17] width 68 height 32
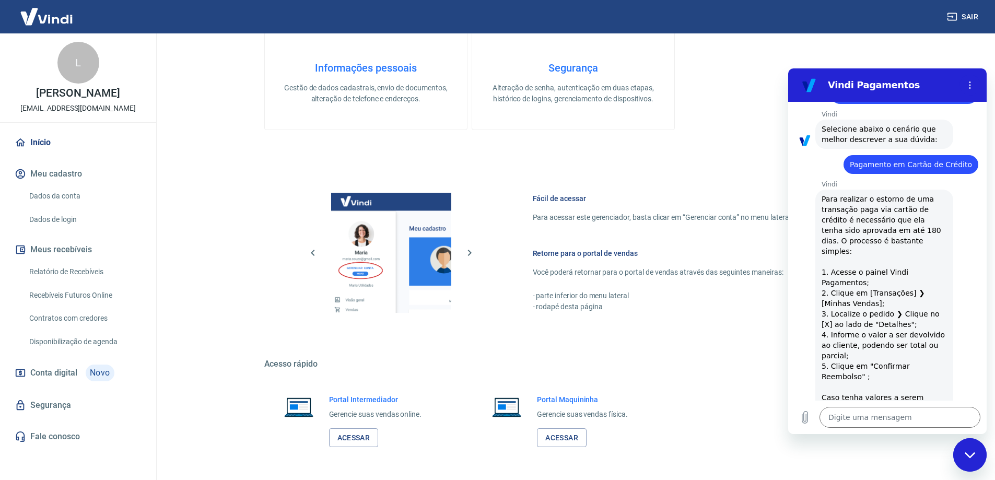
scroll to position [442, 0]
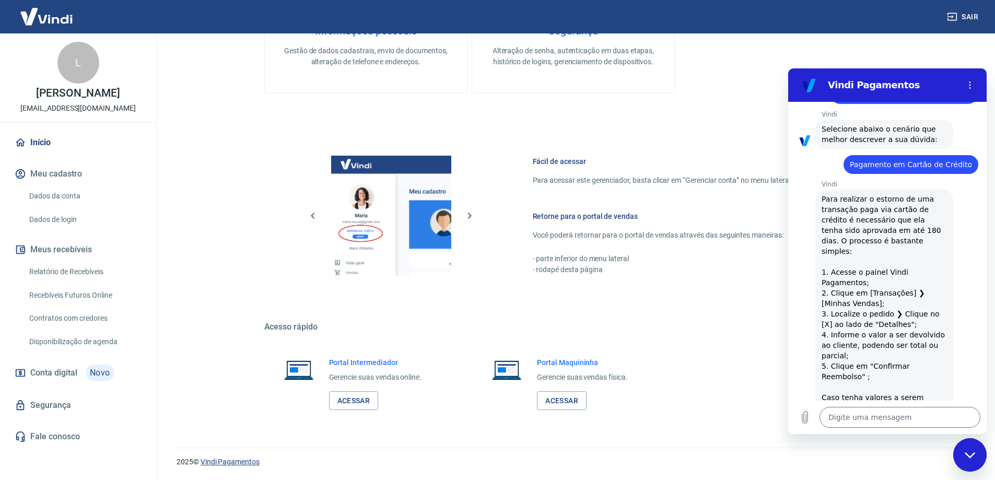
click at [230, 462] on link "Vindi Pagamentos" at bounding box center [230, 461] width 59 height 8
click at [78, 351] on link "Disponibilização de agenda" at bounding box center [84, 341] width 119 height 21
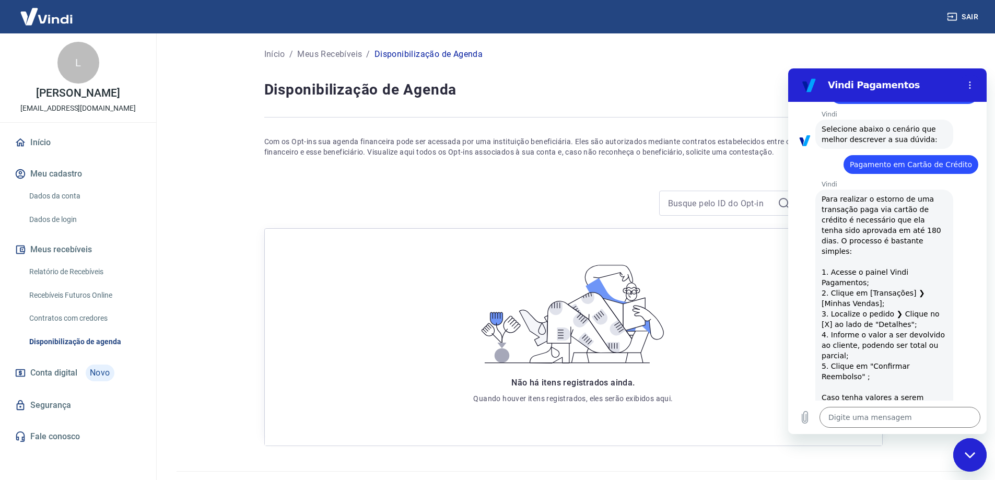
click at [65, 328] on link "Contratos com credores" at bounding box center [84, 318] width 119 height 21
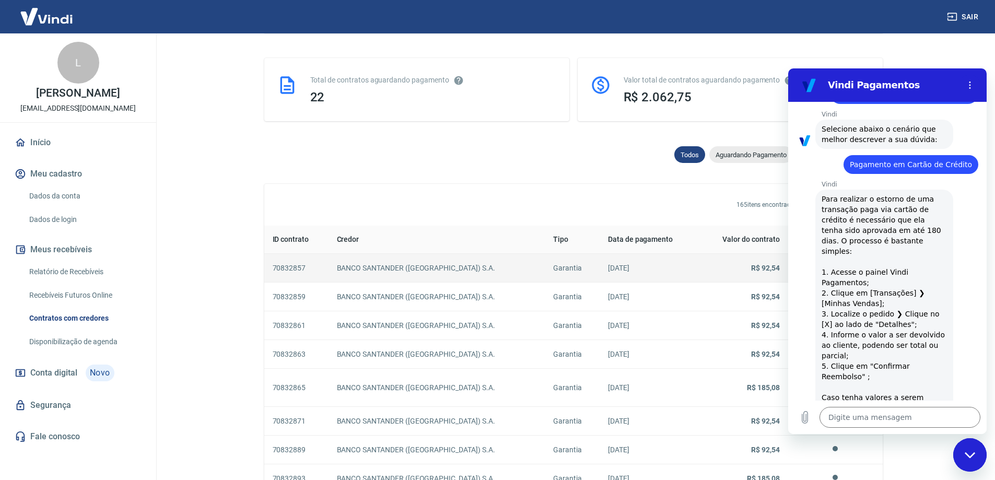
scroll to position [52, 0]
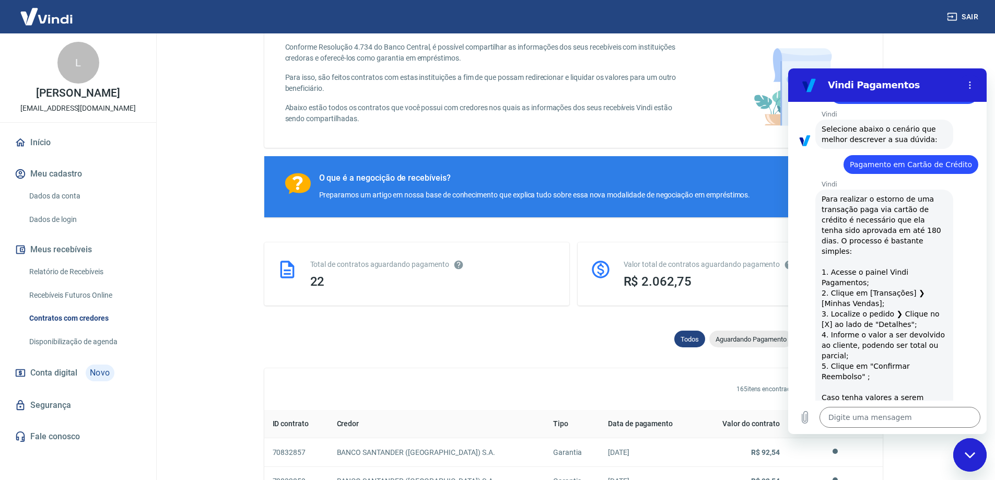
click at [67, 305] on link "Recebíveis Futuros Online" at bounding box center [84, 295] width 119 height 21
click at [76, 73] on div "L" at bounding box center [78, 63] width 42 height 42
click at [86, 99] on p "[PERSON_NAME]" at bounding box center [78, 93] width 84 height 11
click at [56, 49] on div "L [PERSON_NAME] [EMAIL_ADDRESS][DOMAIN_NAME]" at bounding box center [78, 77] width 156 height 89
click at [54, 18] on img at bounding box center [47, 17] width 68 height 32
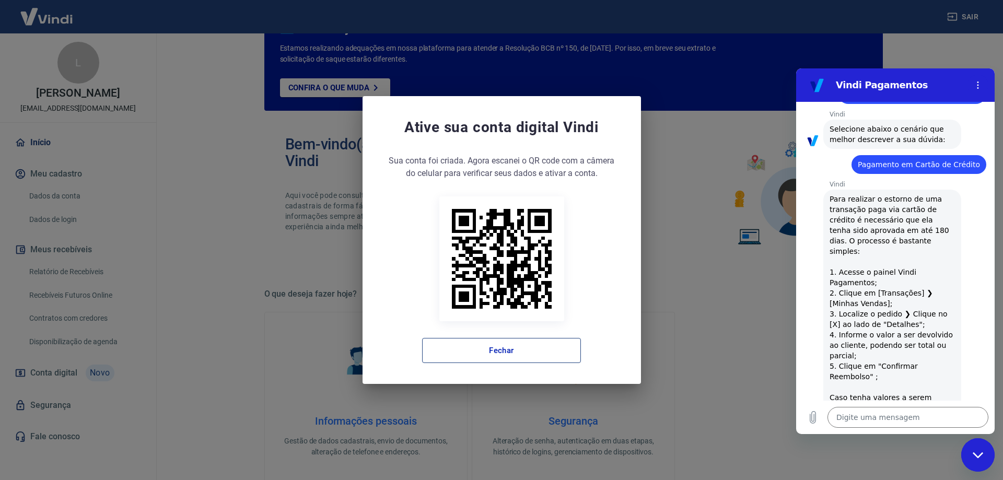
click at [556, 351] on button "Fechar" at bounding box center [501, 350] width 159 height 25
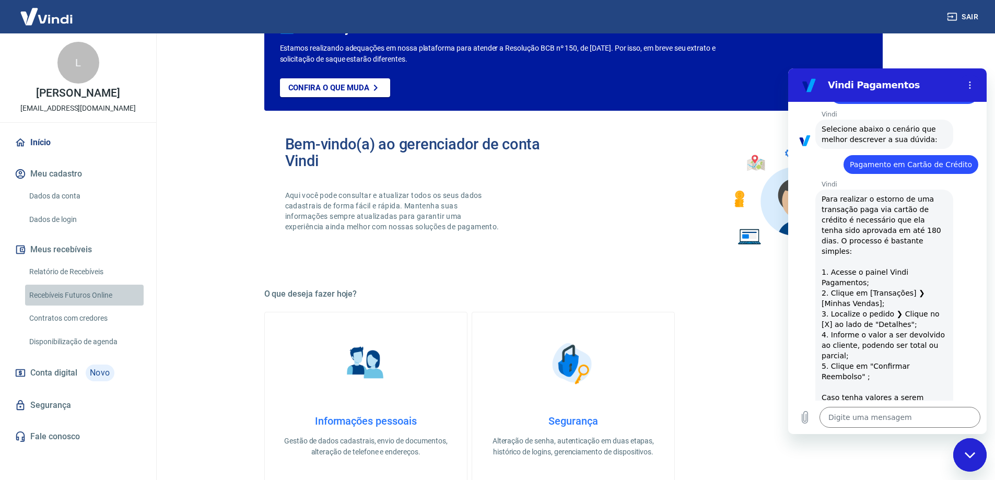
click at [98, 306] on link "Recebíveis Futuros Online" at bounding box center [84, 295] width 119 height 21
type textarea "x"
